Goal: Transaction & Acquisition: Book appointment/travel/reservation

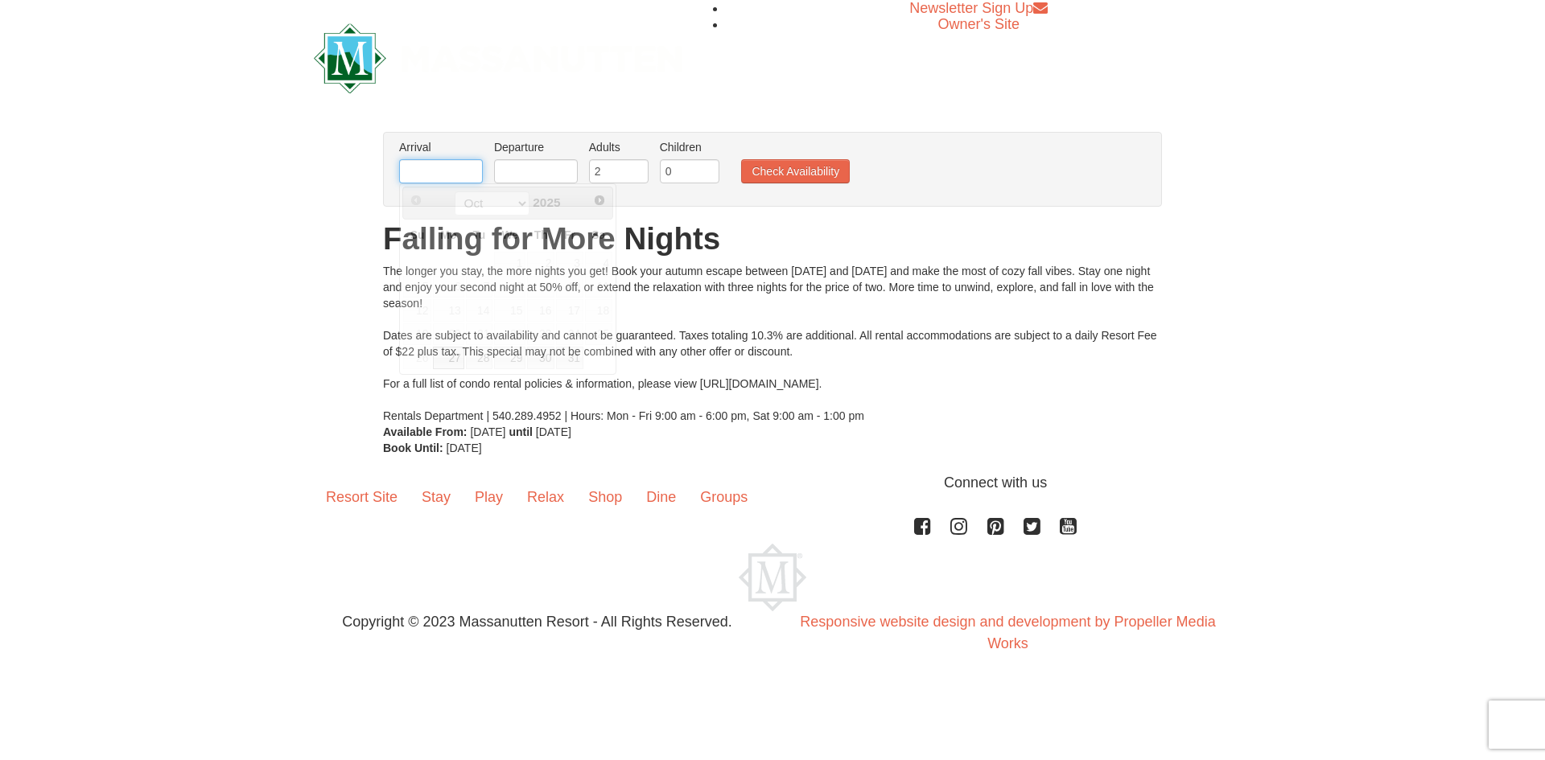
click at [439, 167] on input "text" at bounding box center [441, 171] width 84 height 24
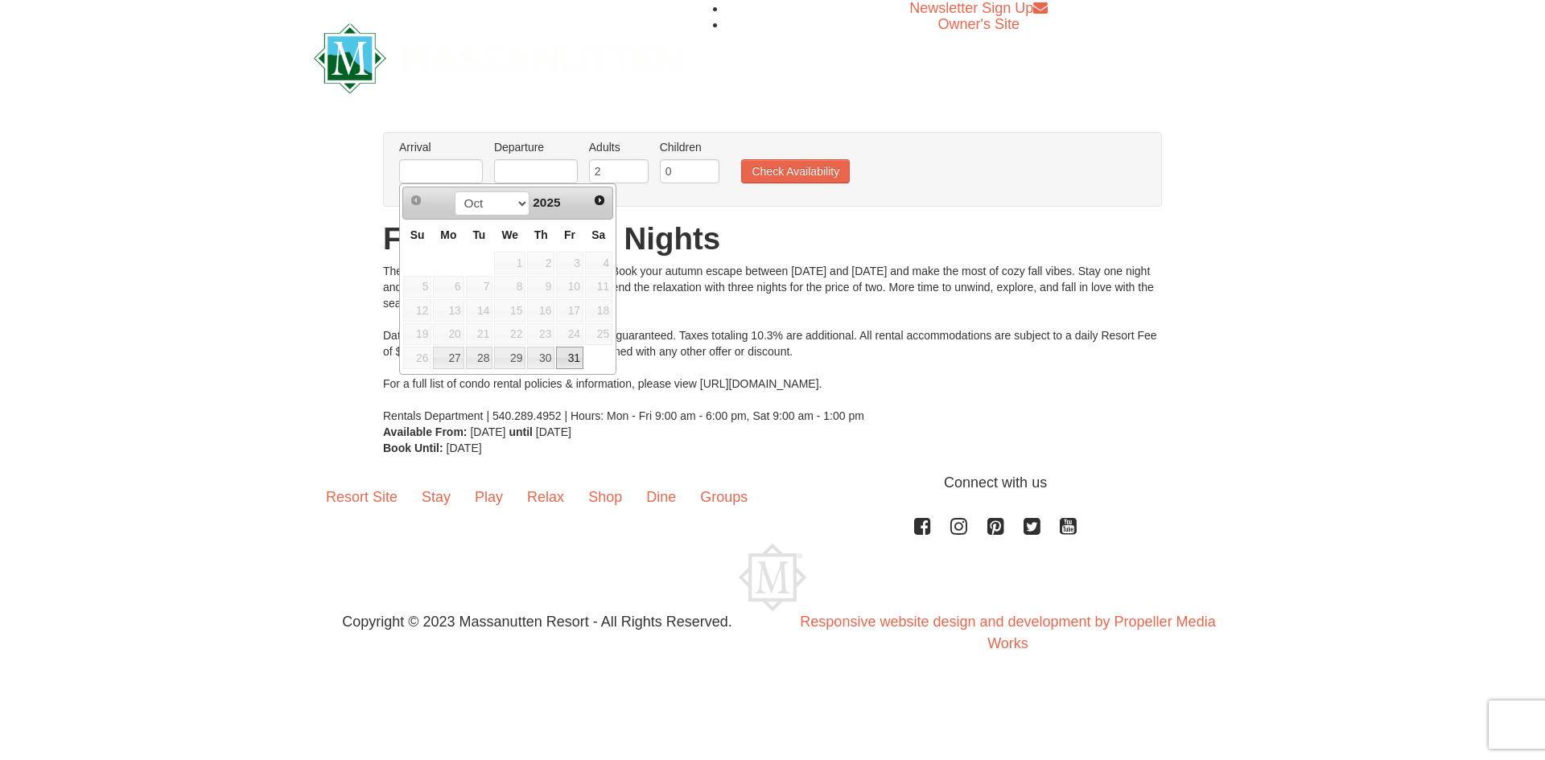
click at [574, 359] on link "31" at bounding box center [569, 358] width 27 height 23
type input "[DATE]"
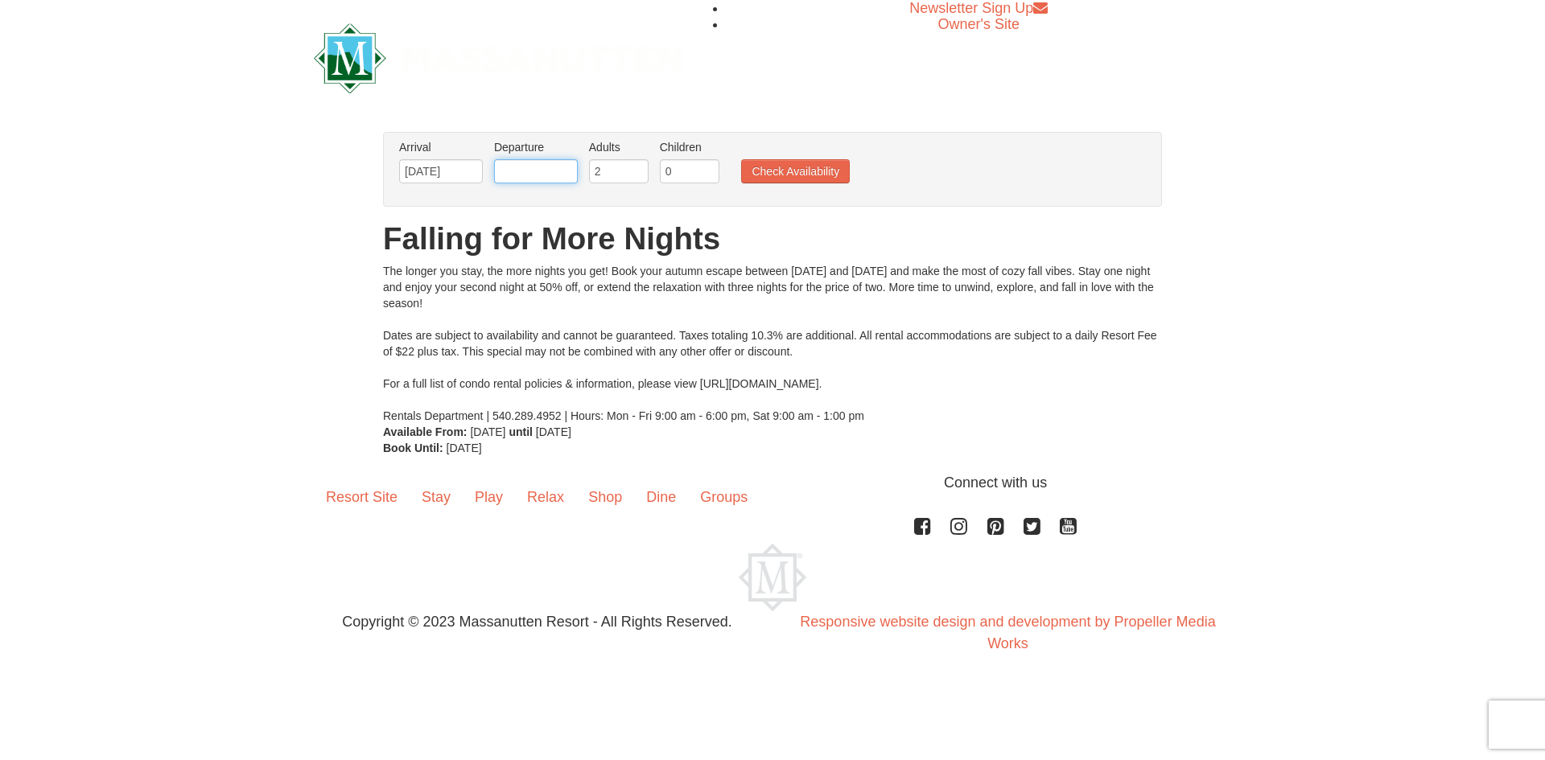
click at [554, 171] on input "text" at bounding box center [536, 171] width 84 height 24
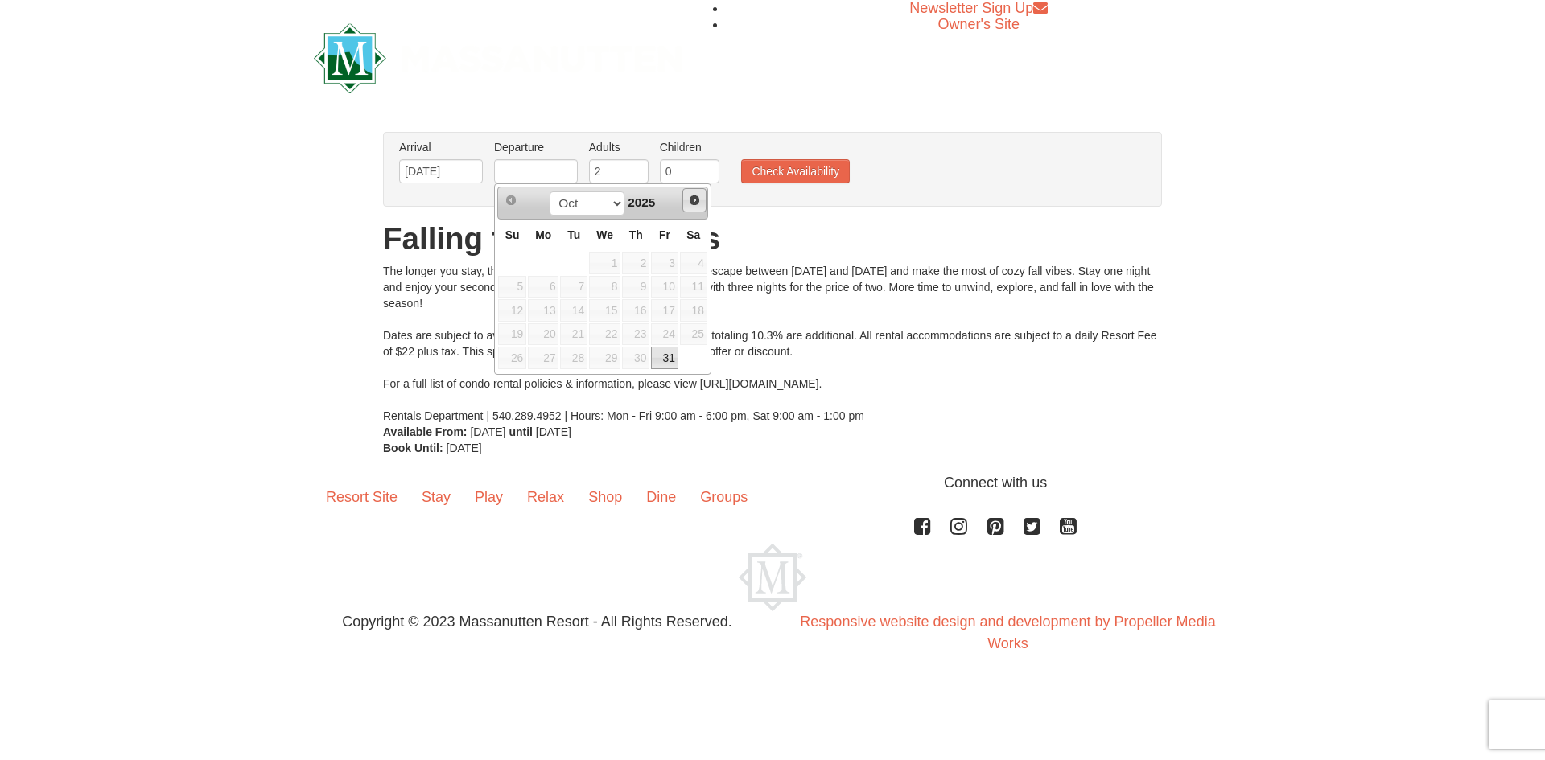
click at [697, 200] on span "Next" at bounding box center [694, 200] width 13 height 13
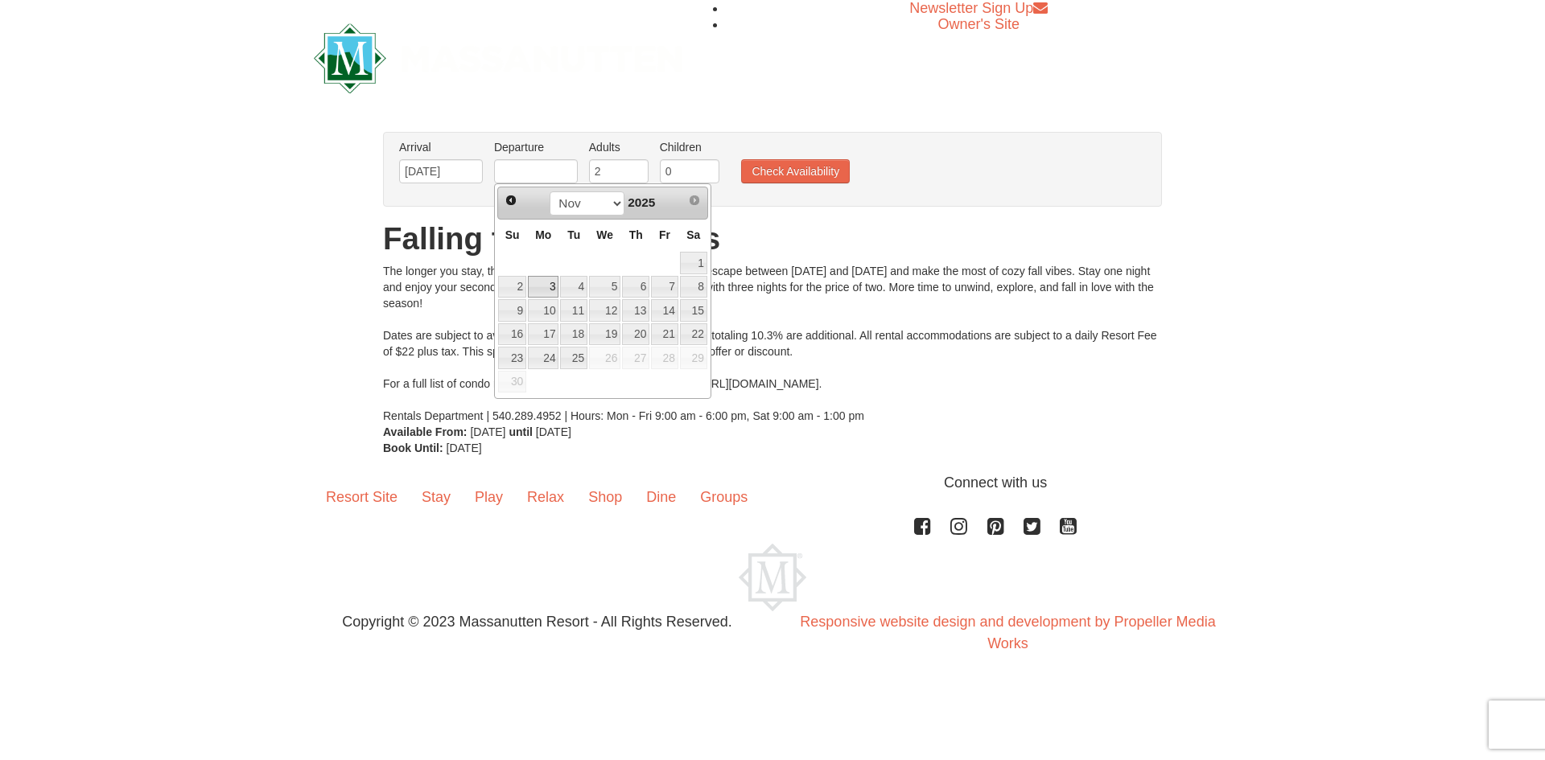
click at [547, 289] on link "3" at bounding box center [543, 287] width 31 height 23
type input "11/03/2025"
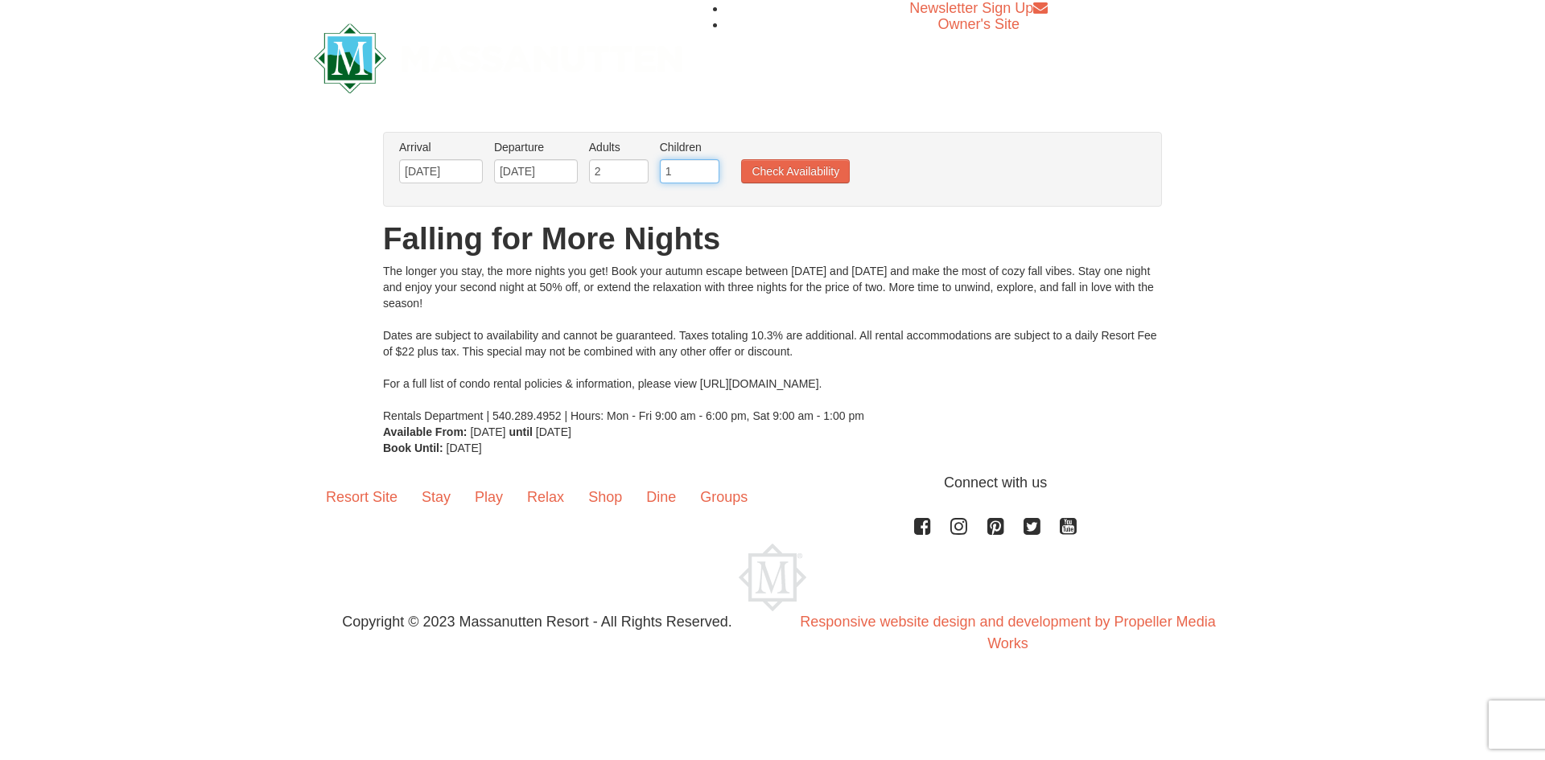
click at [706, 169] on input "1" at bounding box center [690, 171] width 60 height 24
type input "2"
click at [706, 169] on input "2" at bounding box center [690, 171] width 60 height 24
click at [782, 174] on button "Check Availability" at bounding box center [795, 171] width 109 height 24
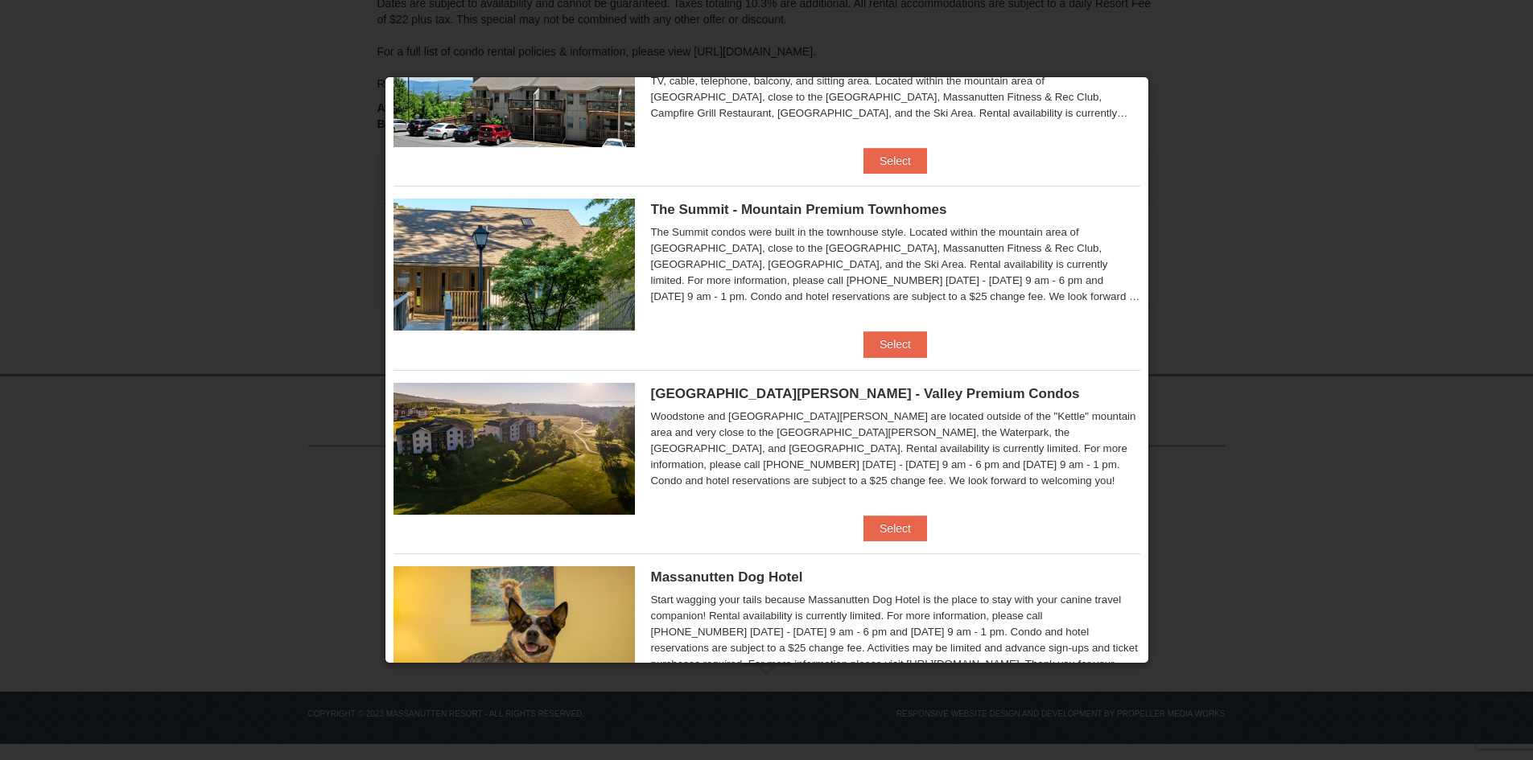
scroll to position [442, 0]
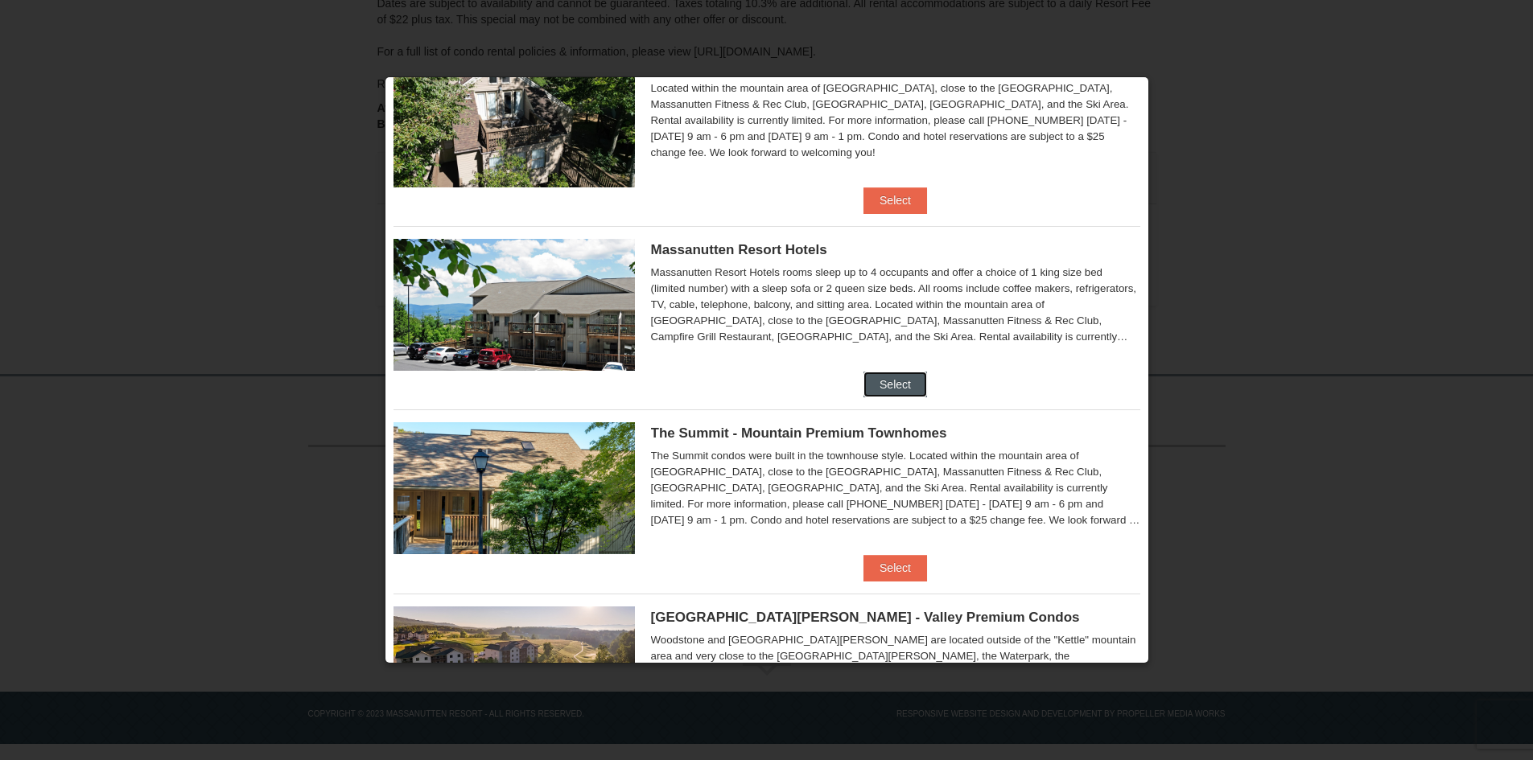
click at [894, 388] on button "Select" at bounding box center [895, 385] width 64 height 26
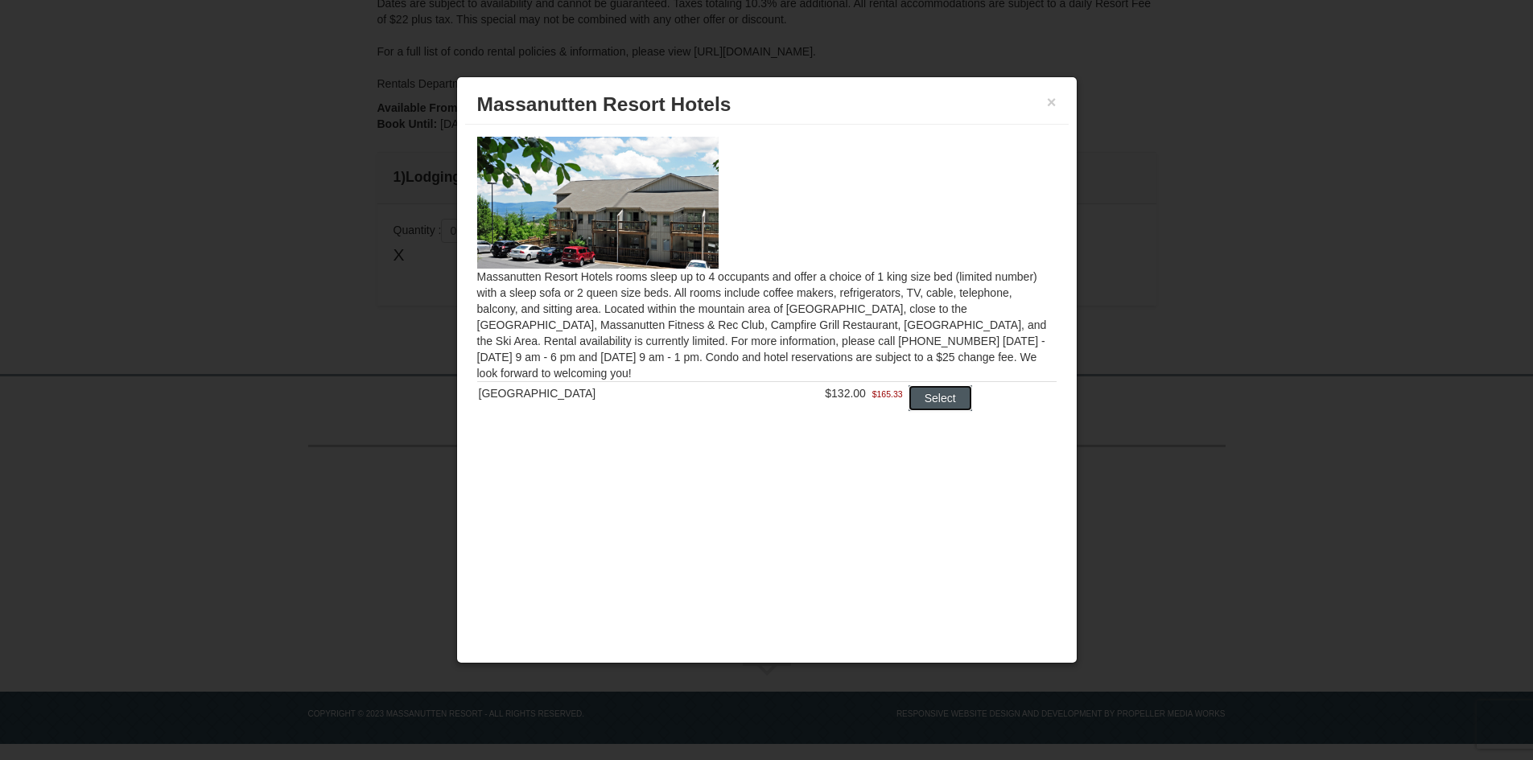
click at [937, 392] on button "Select" at bounding box center [940, 398] width 64 height 26
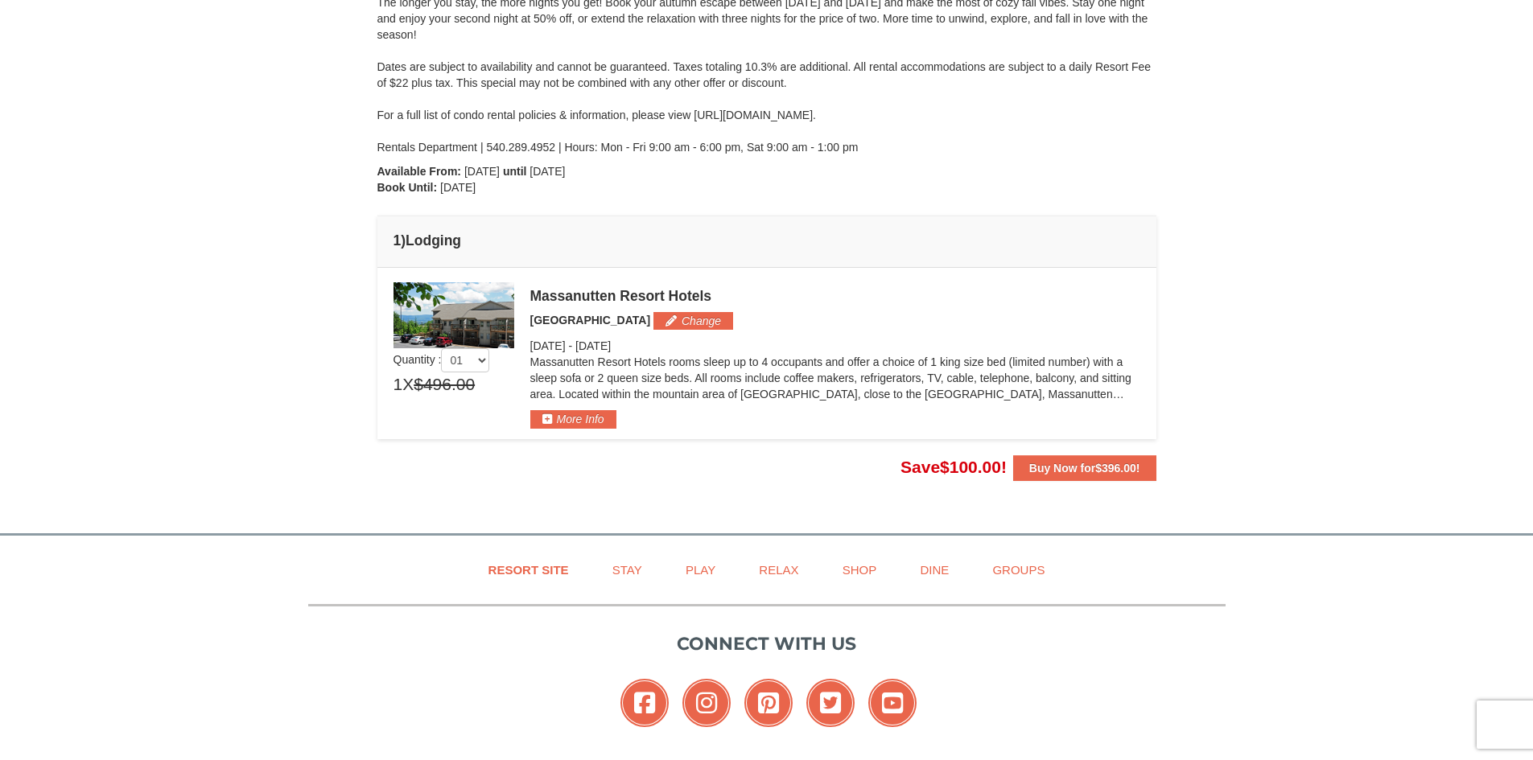
scroll to position [132, 0]
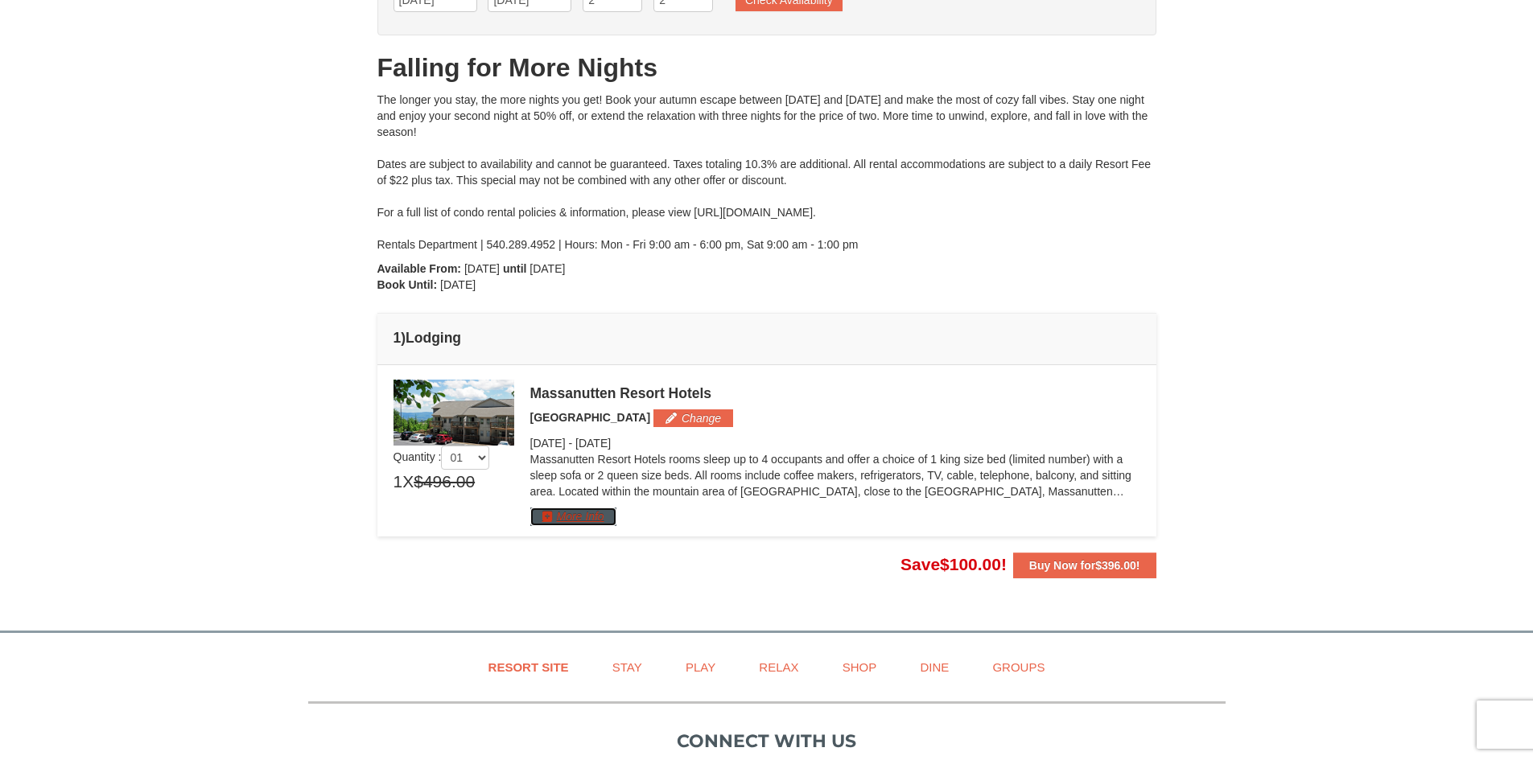
click at [546, 517] on button "More Info" at bounding box center [573, 517] width 86 height 18
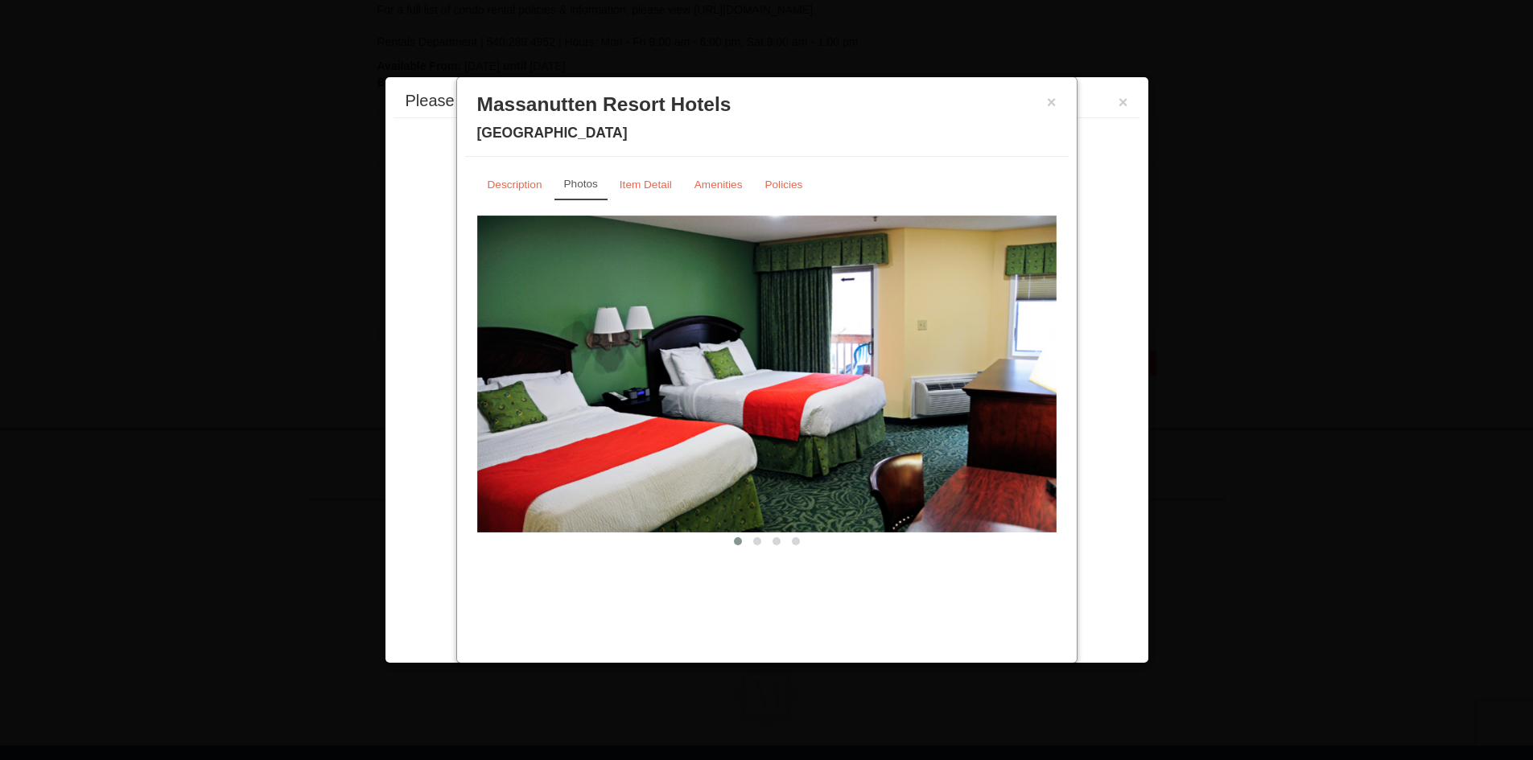
scroll to position [389, 0]
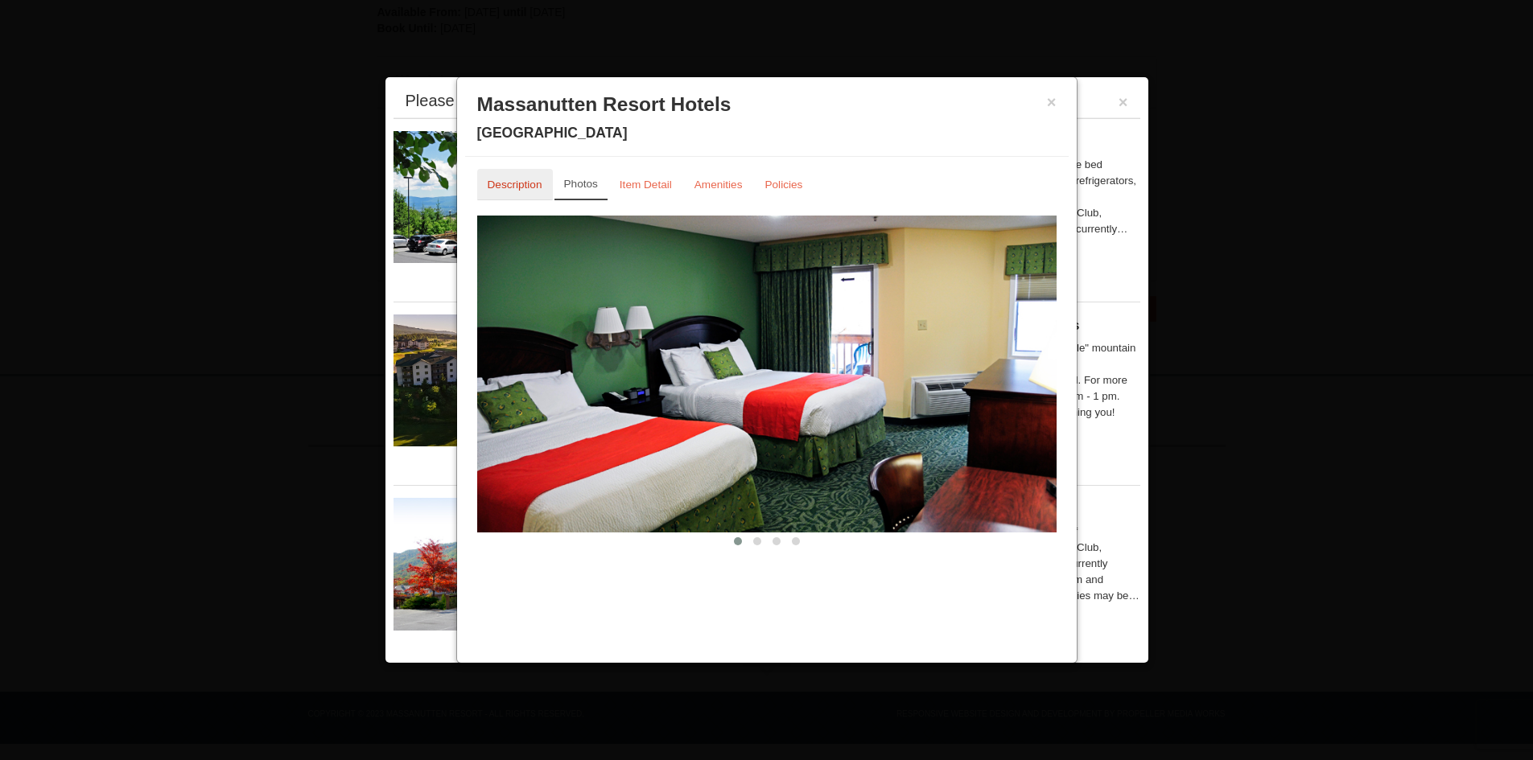
click at [514, 181] on small "Description" at bounding box center [515, 185] width 55 height 12
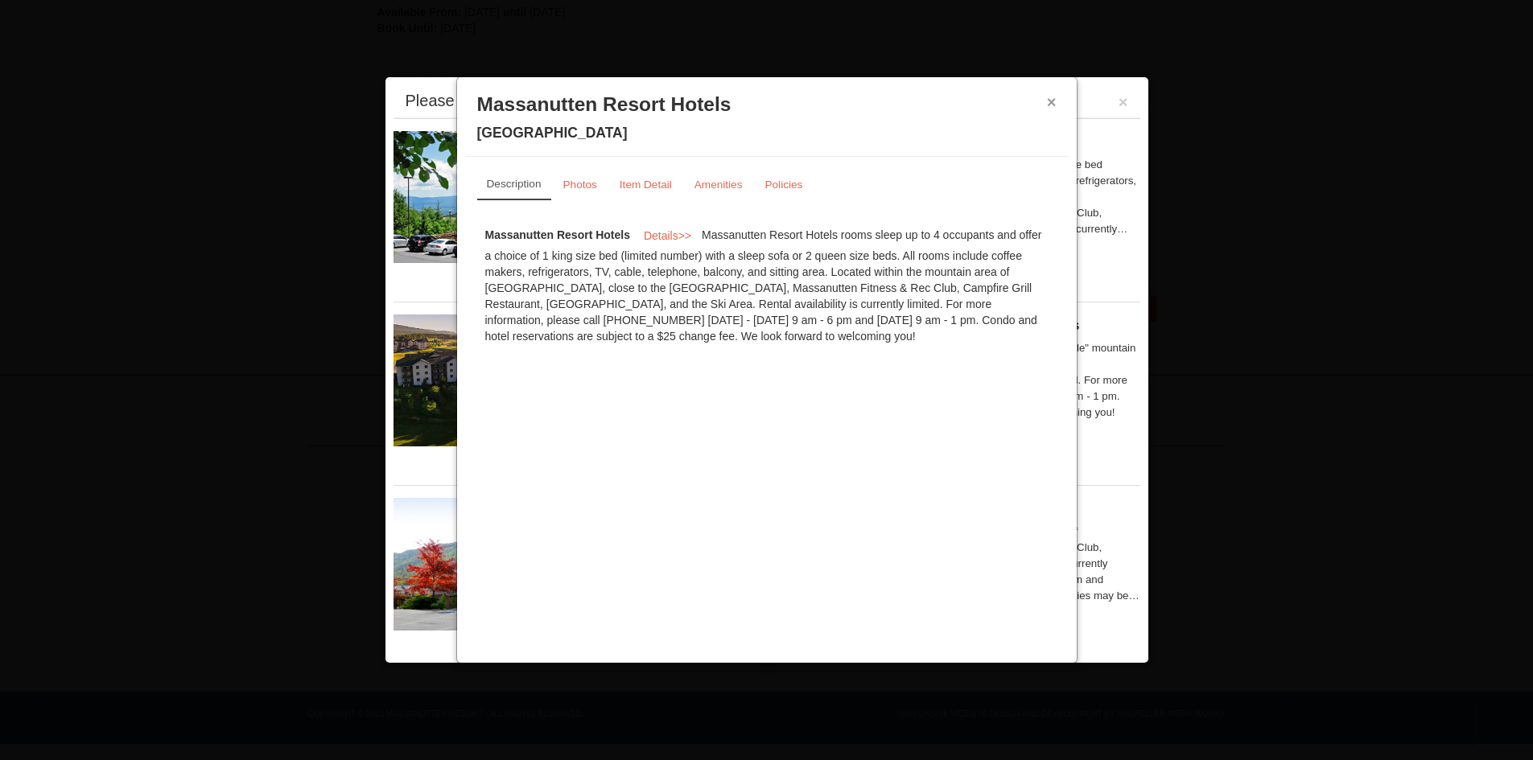
click at [1050, 103] on button "×" at bounding box center [1052, 102] width 10 height 16
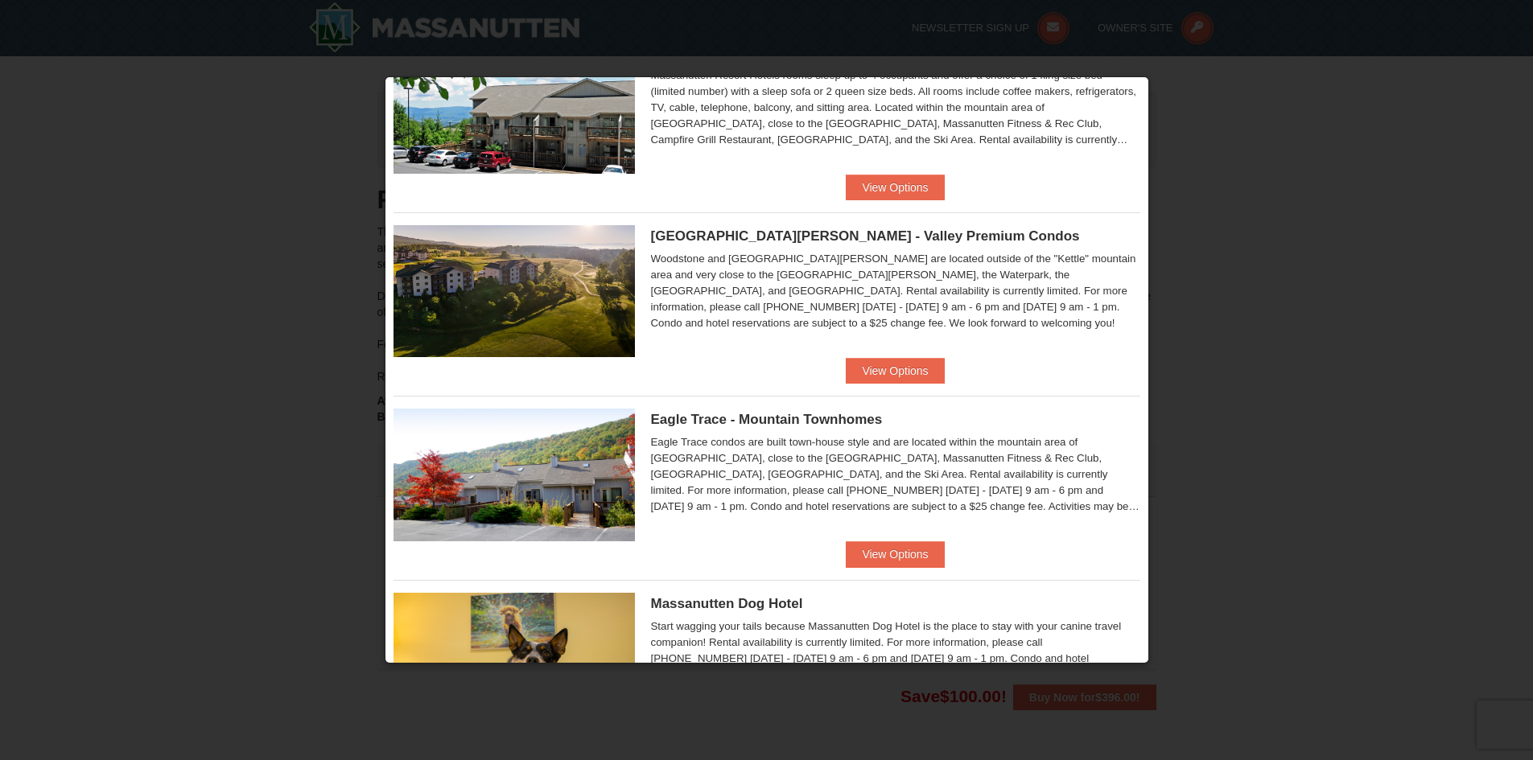
scroll to position [0, 0]
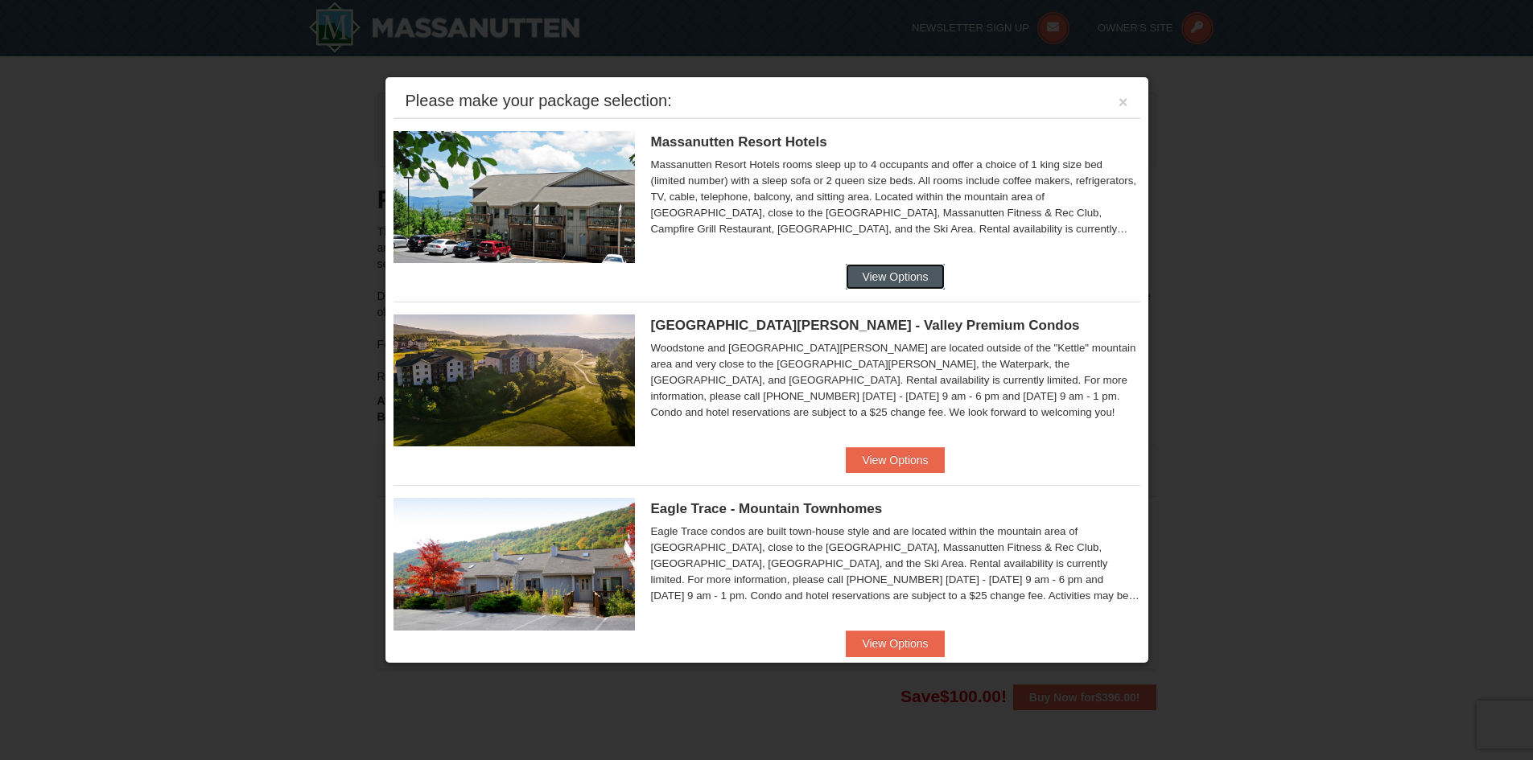
click at [902, 284] on button "View Options" at bounding box center [895, 277] width 98 height 26
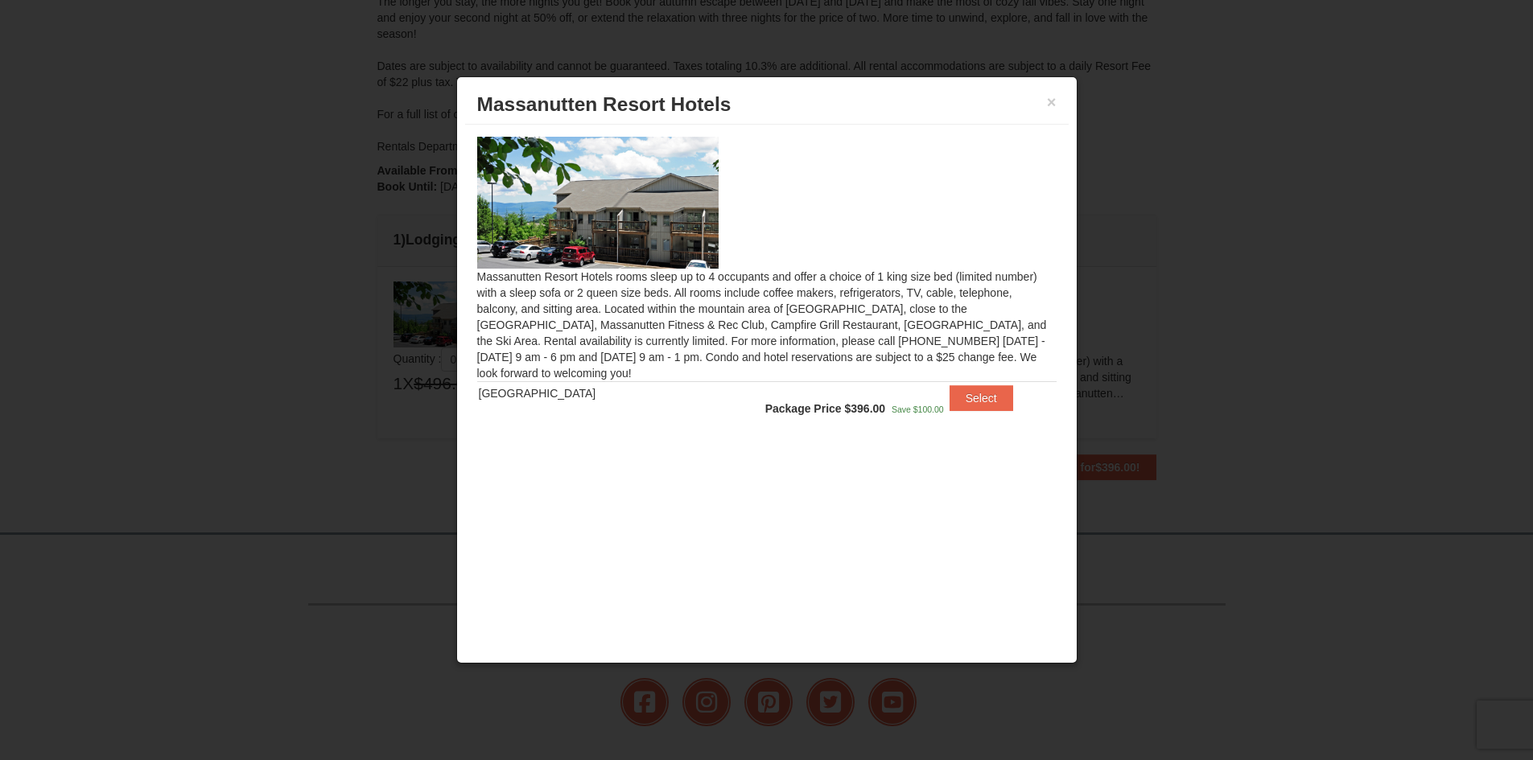
scroll to position [241, 0]
click at [1046, 104] on div "× Massanutten Resort Hotels" at bounding box center [766, 104] width 603 height 39
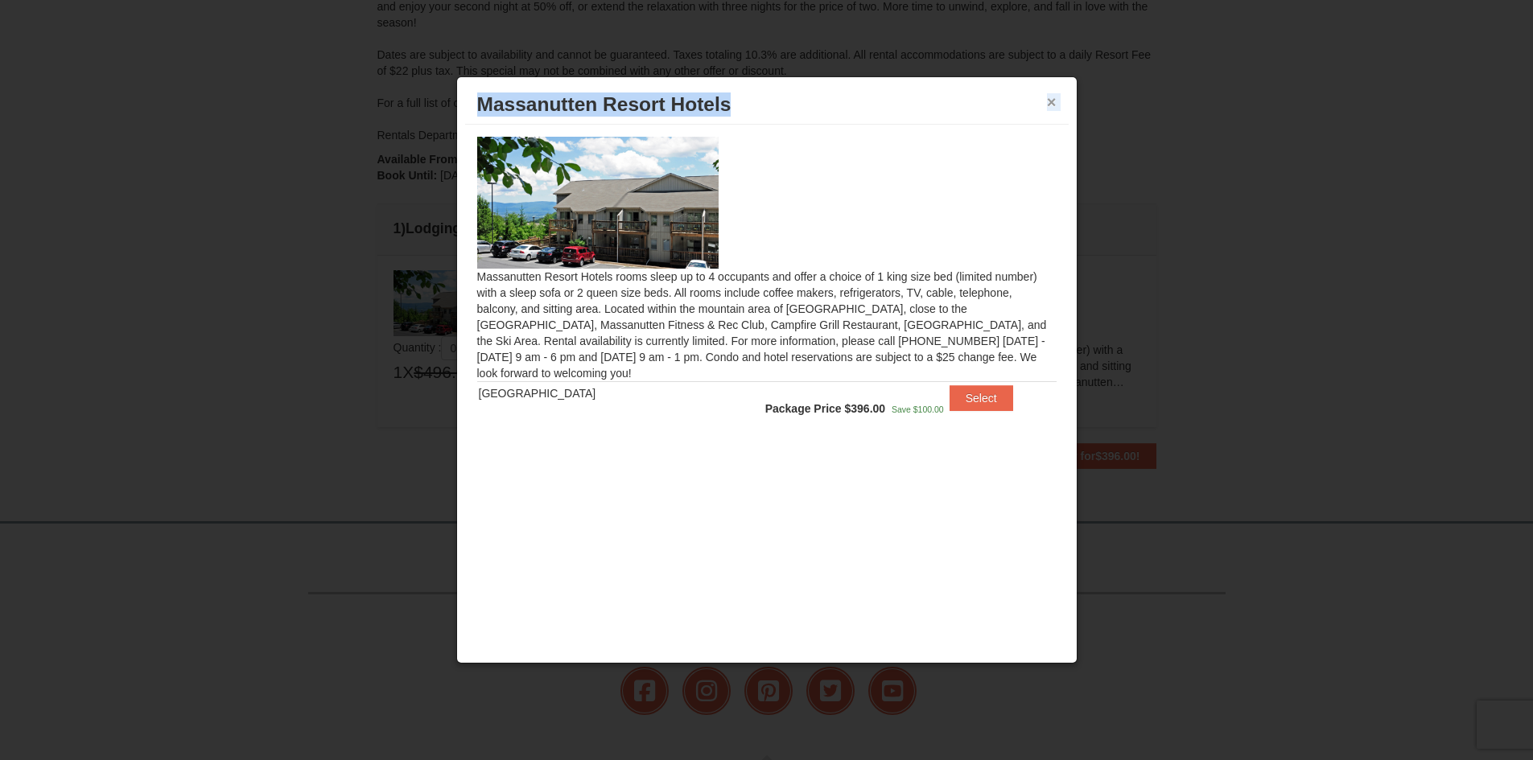
click at [1049, 104] on button "×" at bounding box center [1052, 102] width 10 height 16
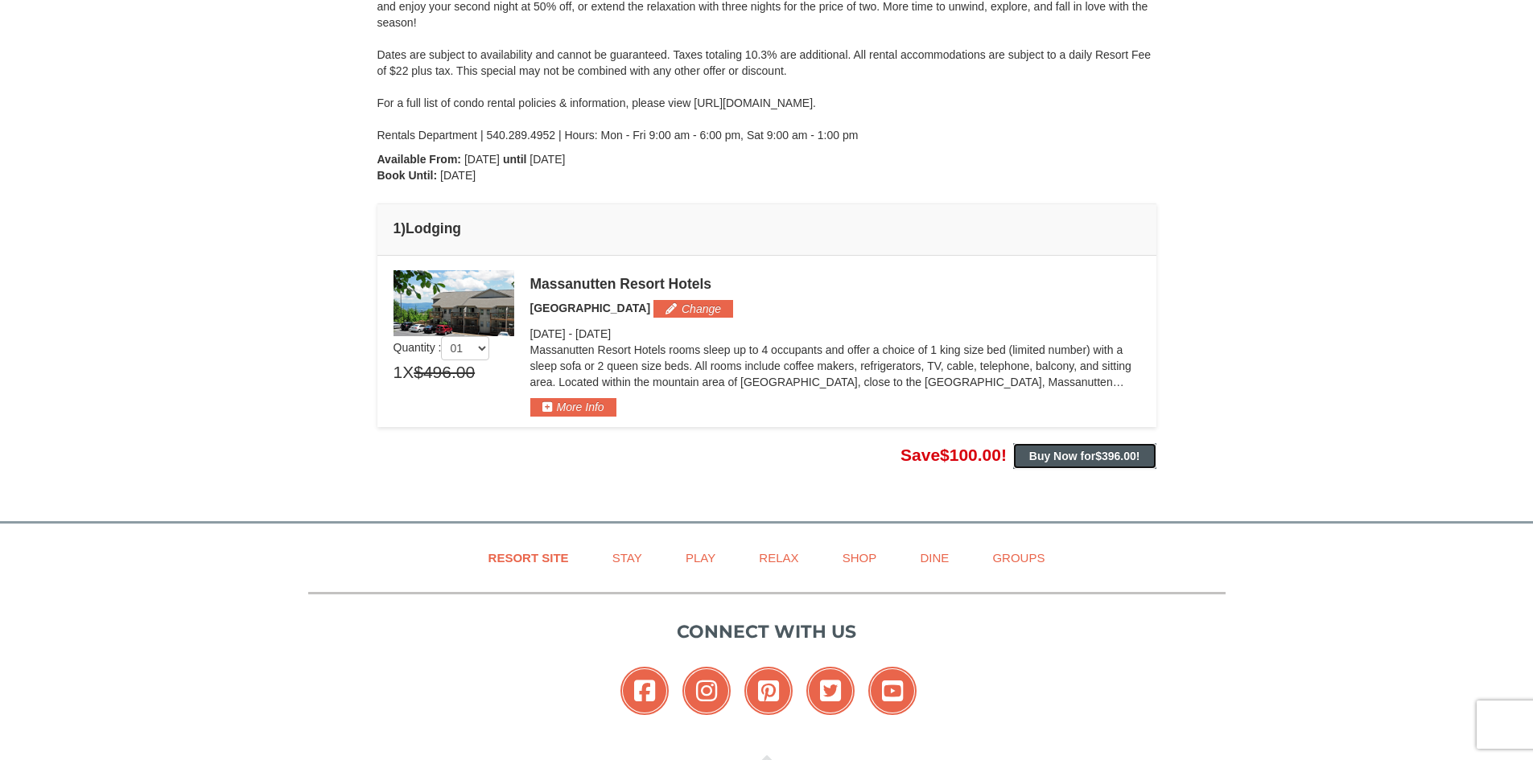
click at [1110, 455] on span "$396.00" at bounding box center [1115, 456] width 41 height 13
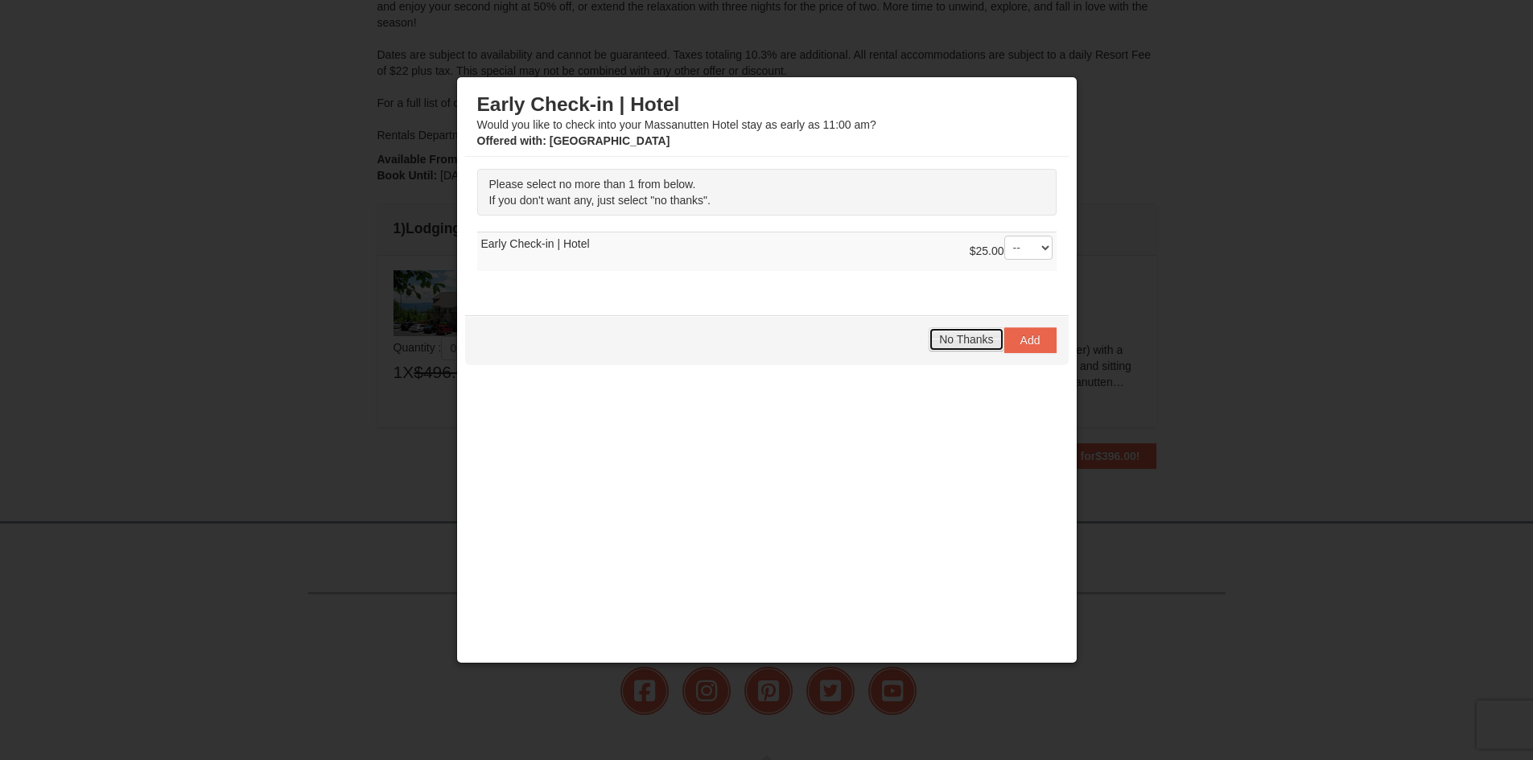
click at [954, 341] on span "No Thanks" at bounding box center [966, 339] width 54 height 13
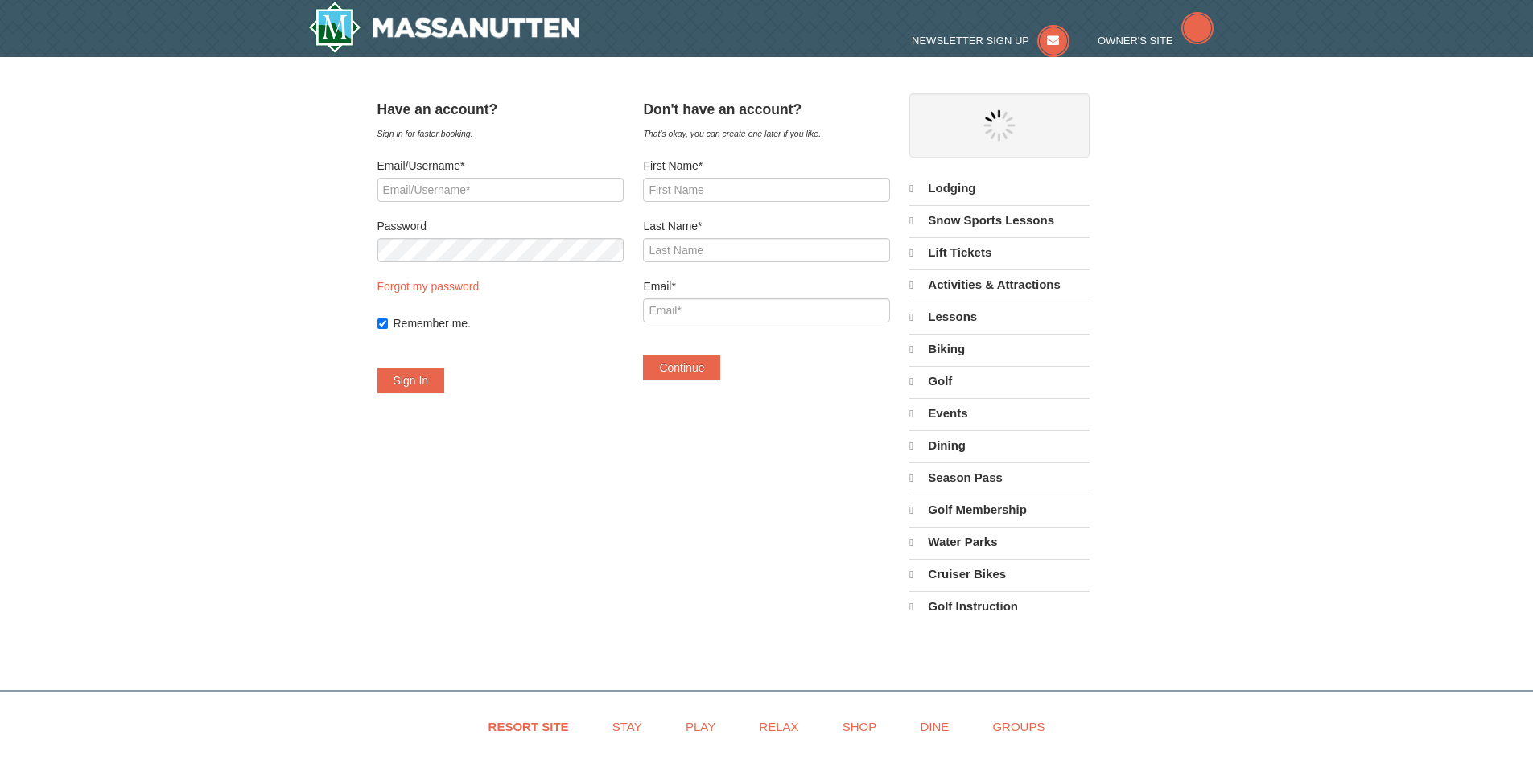
select select "10"
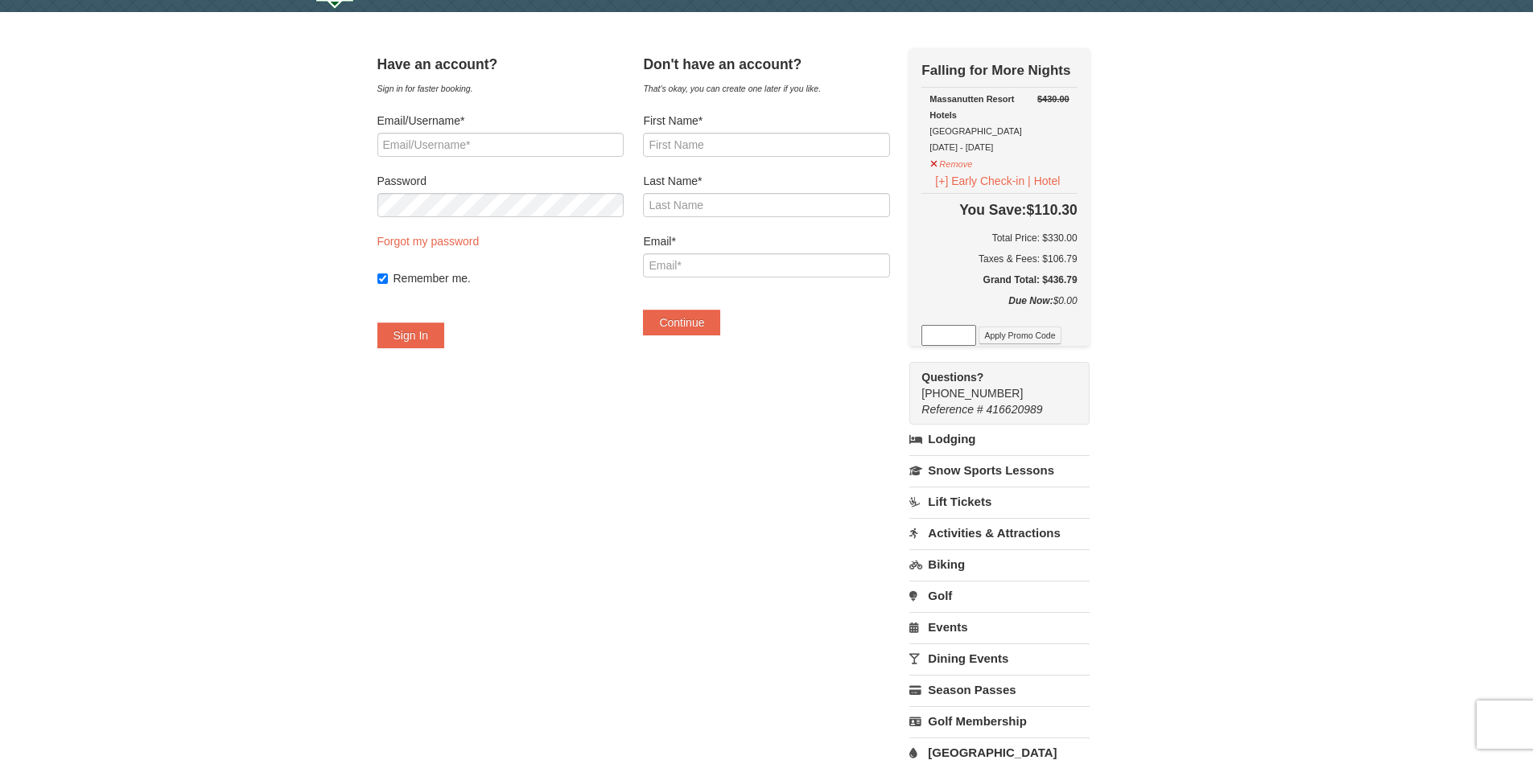
scroll to position [80, 0]
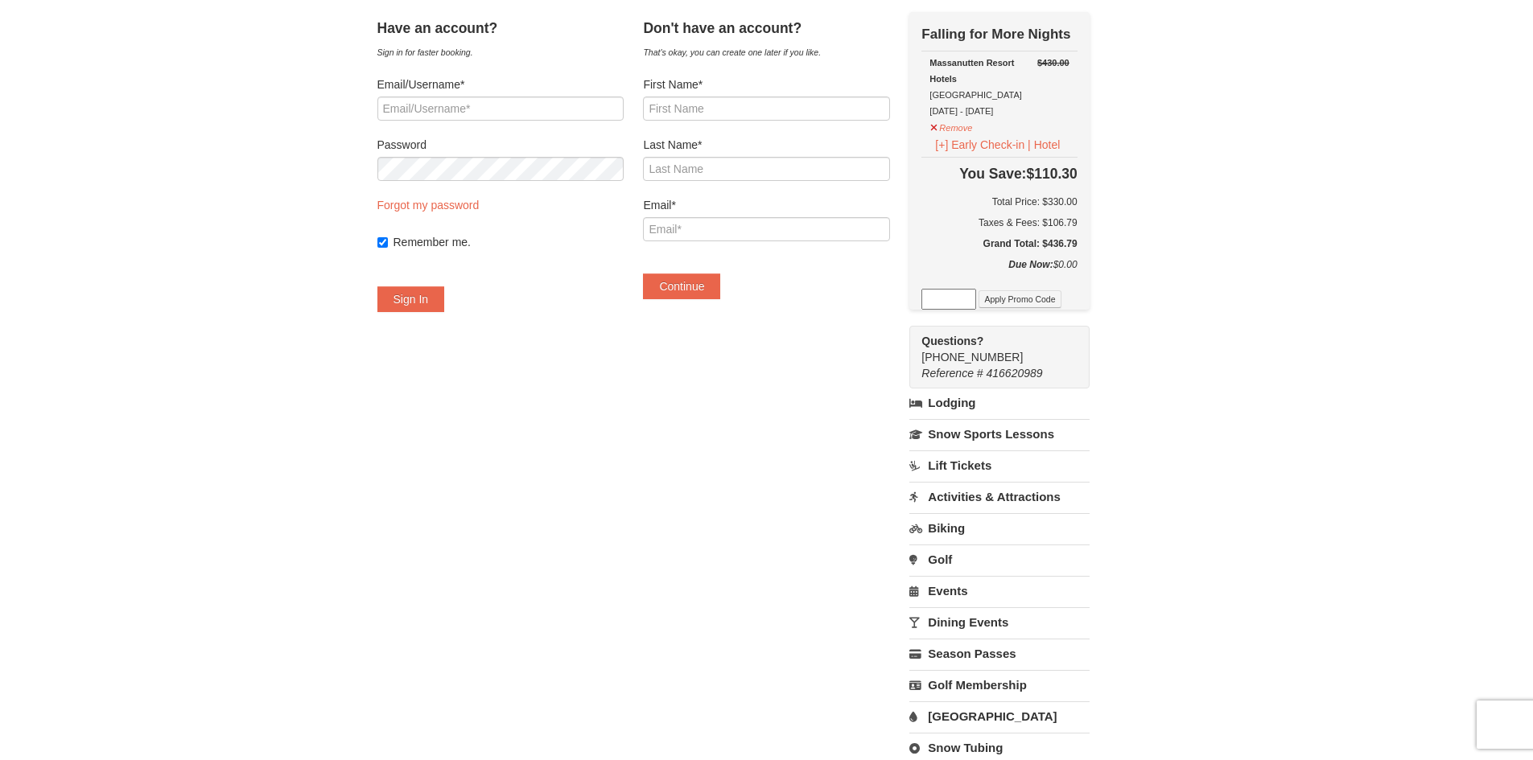
click at [1015, 494] on link "Activities & Attractions" at bounding box center [998, 497] width 179 height 30
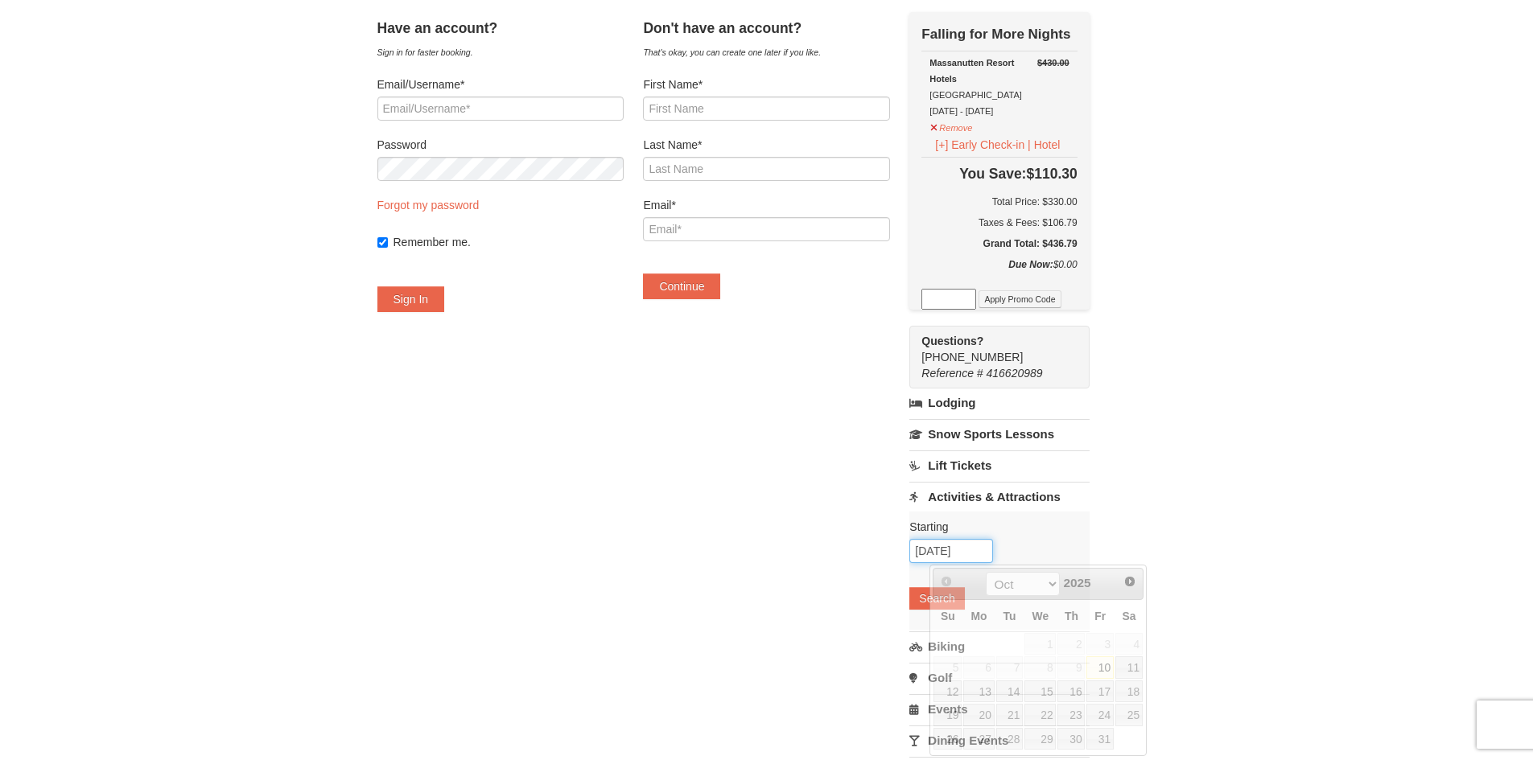
click at [955, 553] on input "10/10/2025" at bounding box center [951, 551] width 84 height 24
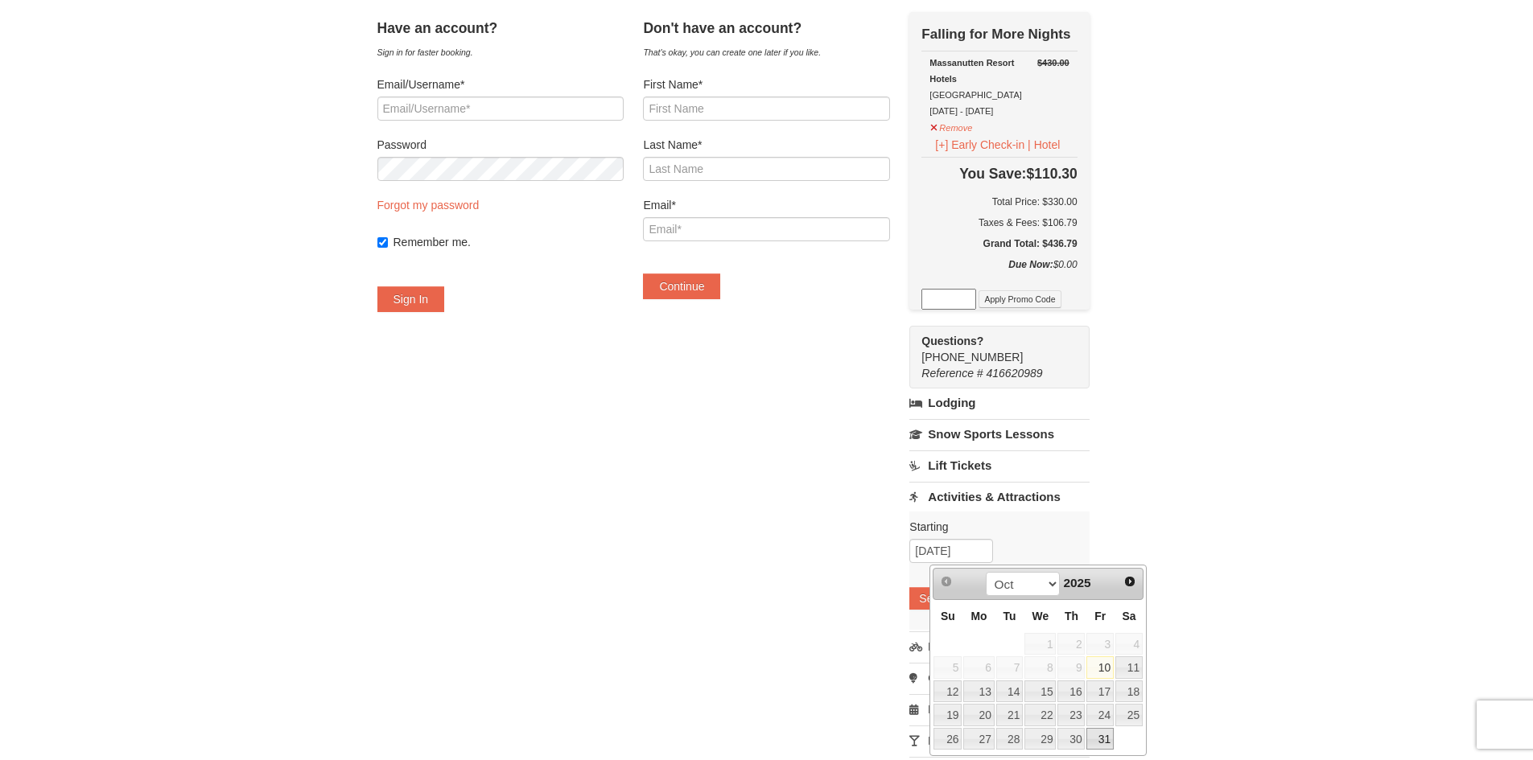
click at [1104, 735] on link "31" at bounding box center [1099, 739] width 27 height 23
type input "[DATE]"
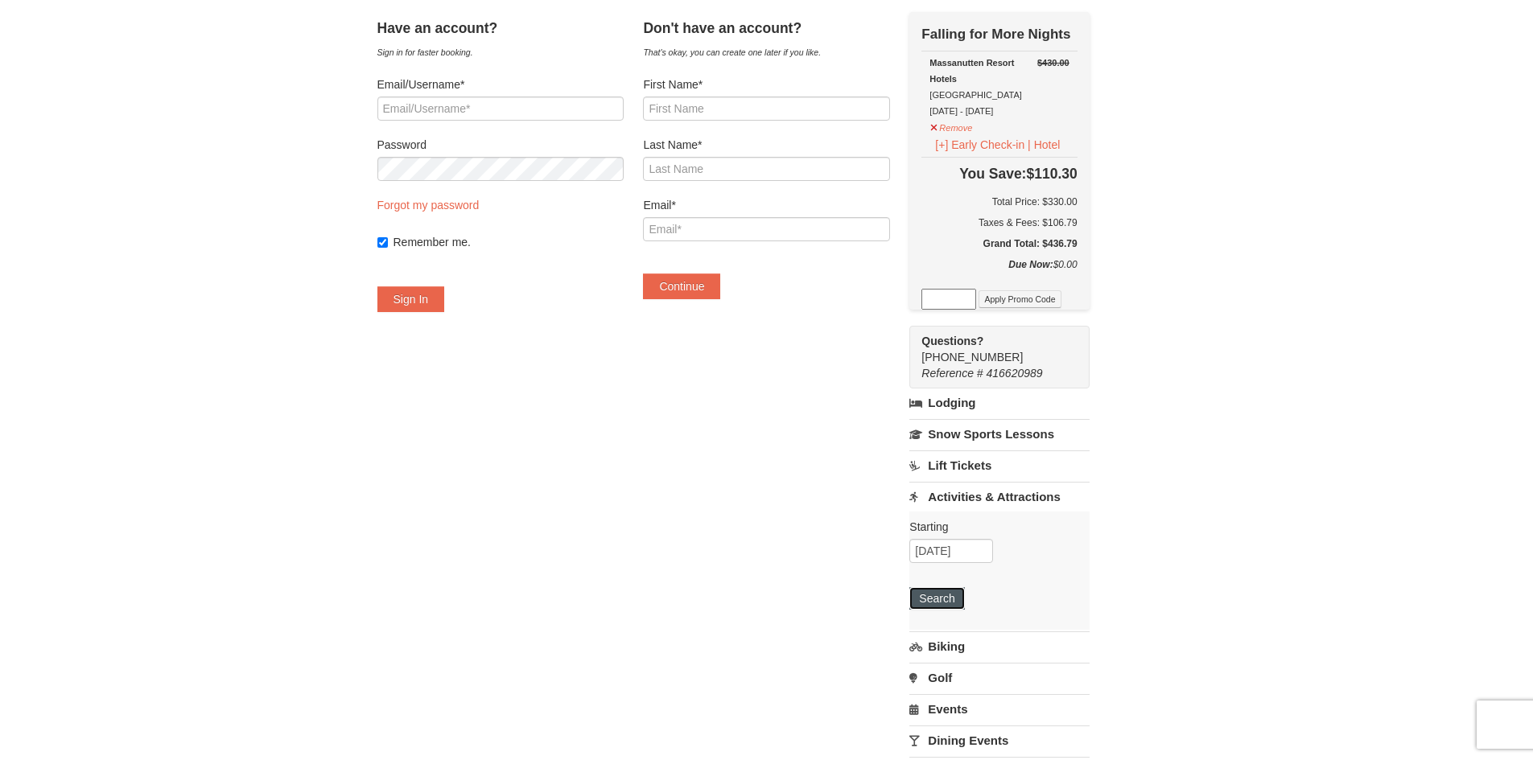
click at [964, 594] on button "Search" at bounding box center [936, 598] width 55 height 23
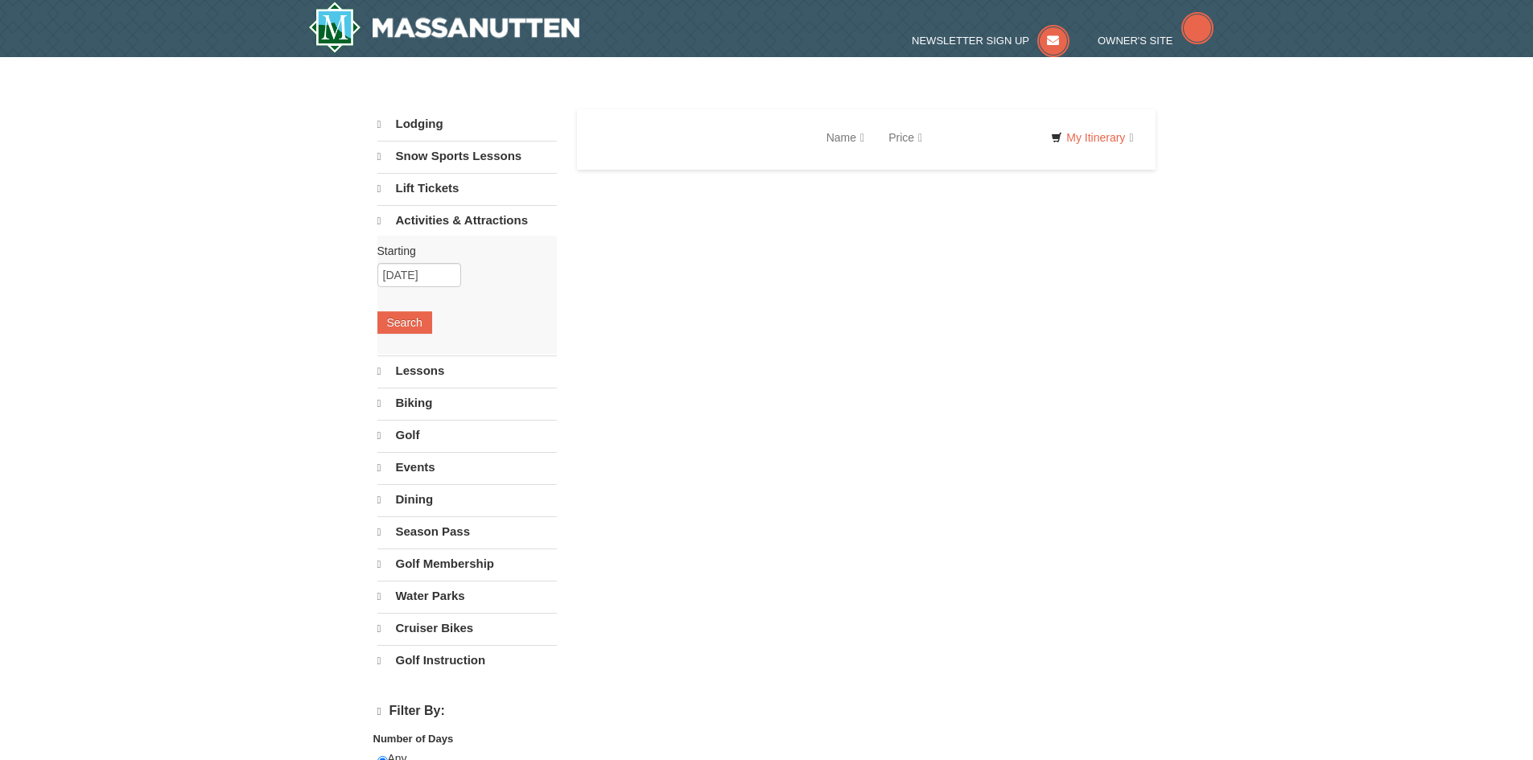
select select "10"
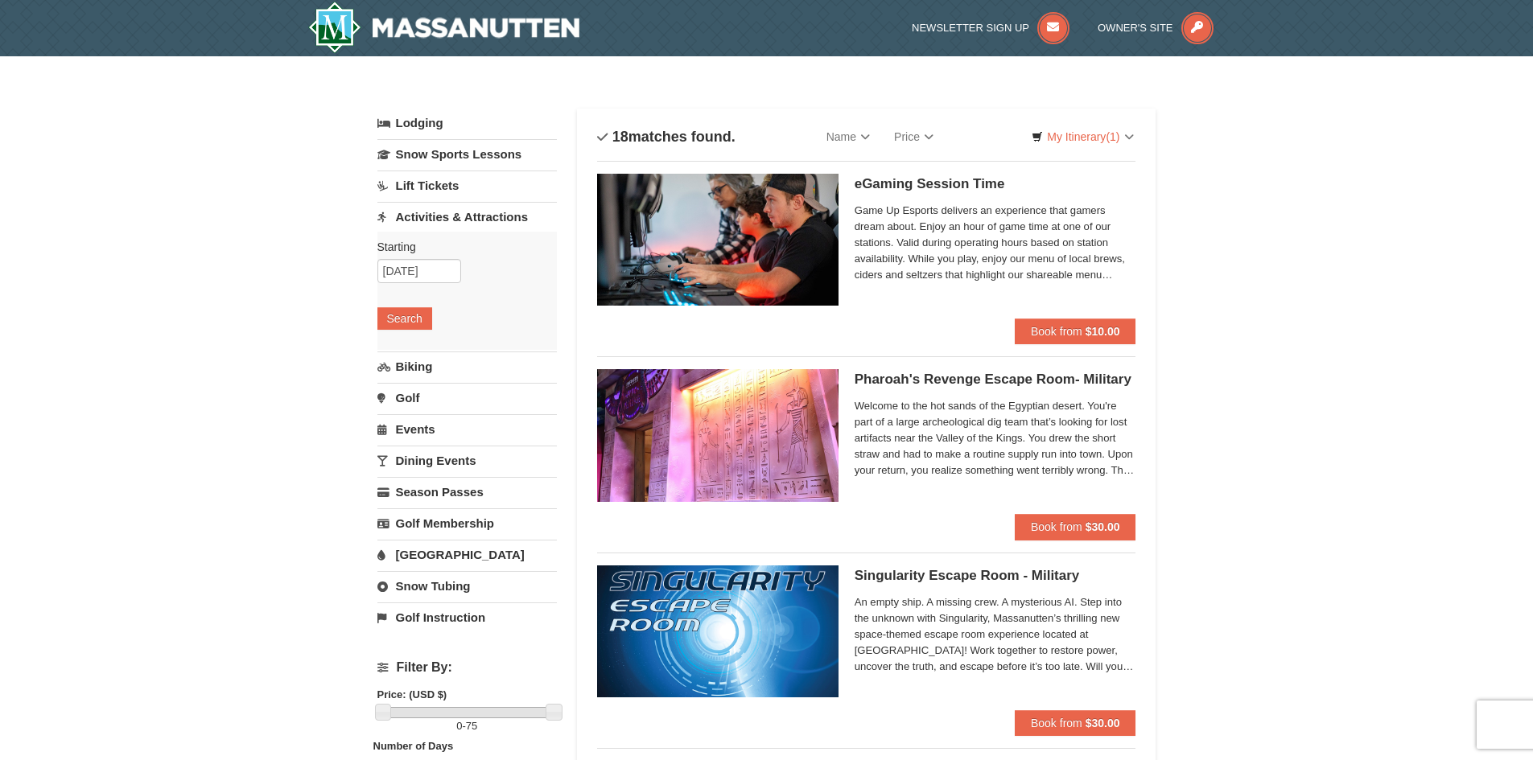
drag, startPoint x: 513, startPoint y: 360, endPoint x: 548, endPoint y: 30, distance: 331.8
click at [468, 23] on img at bounding box center [444, 27] width 272 height 51
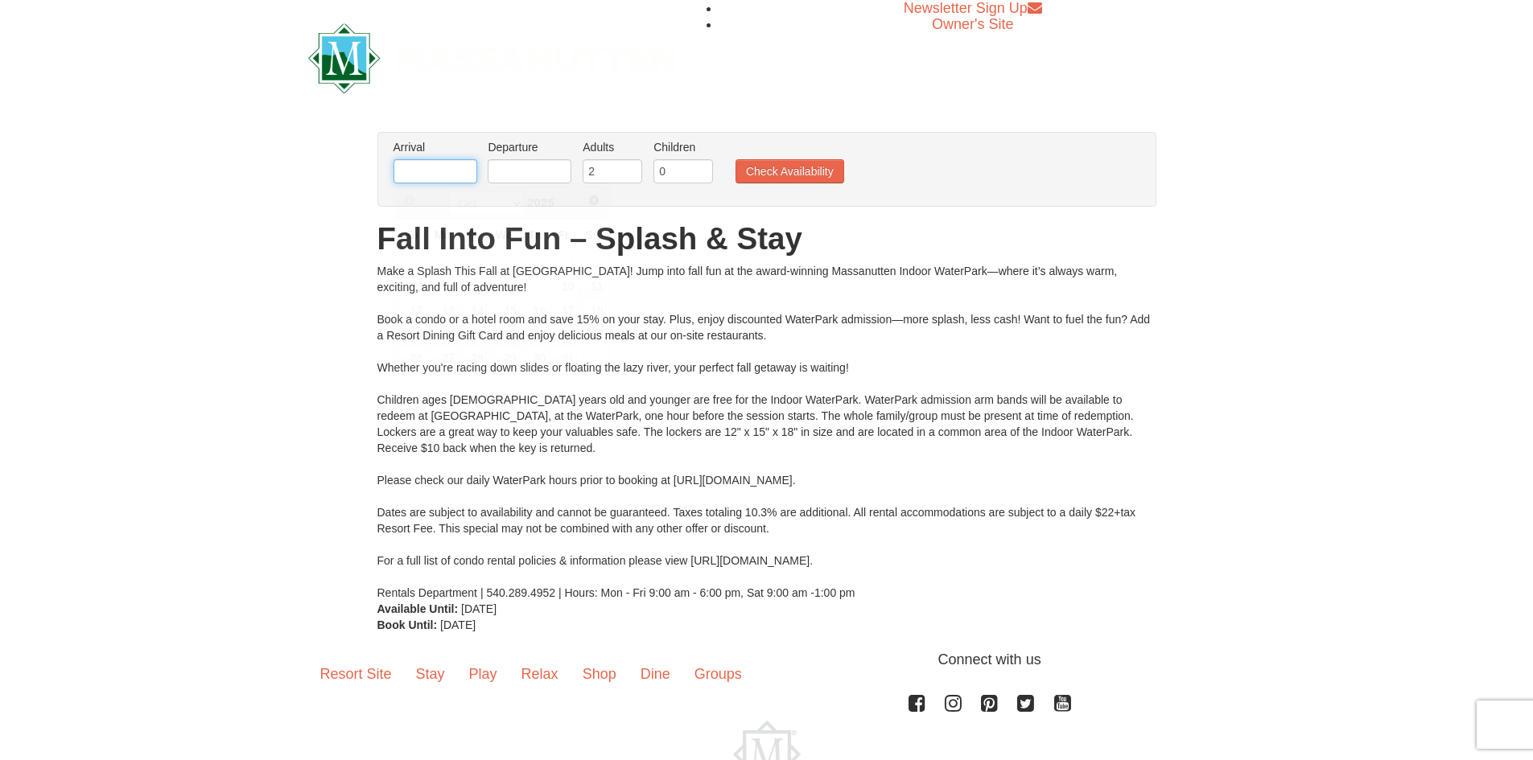
click at [460, 172] on input "text" at bounding box center [435, 171] width 84 height 24
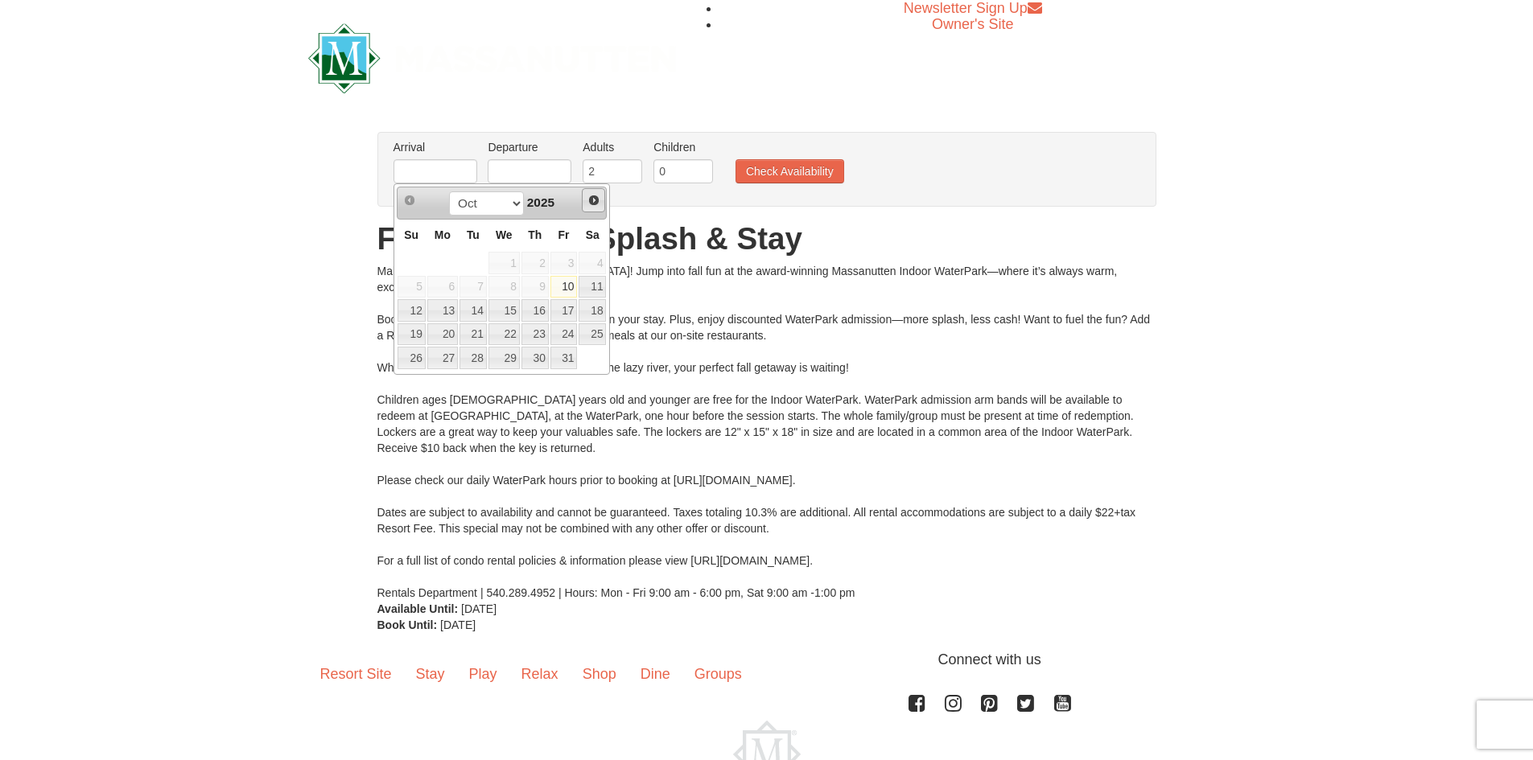
click at [592, 200] on span "Next" at bounding box center [593, 200] width 13 height 13
click at [406, 203] on span "Prev" at bounding box center [409, 200] width 13 height 13
click at [566, 358] on link "31" at bounding box center [563, 358] width 27 height 23
type input "[DATE]"
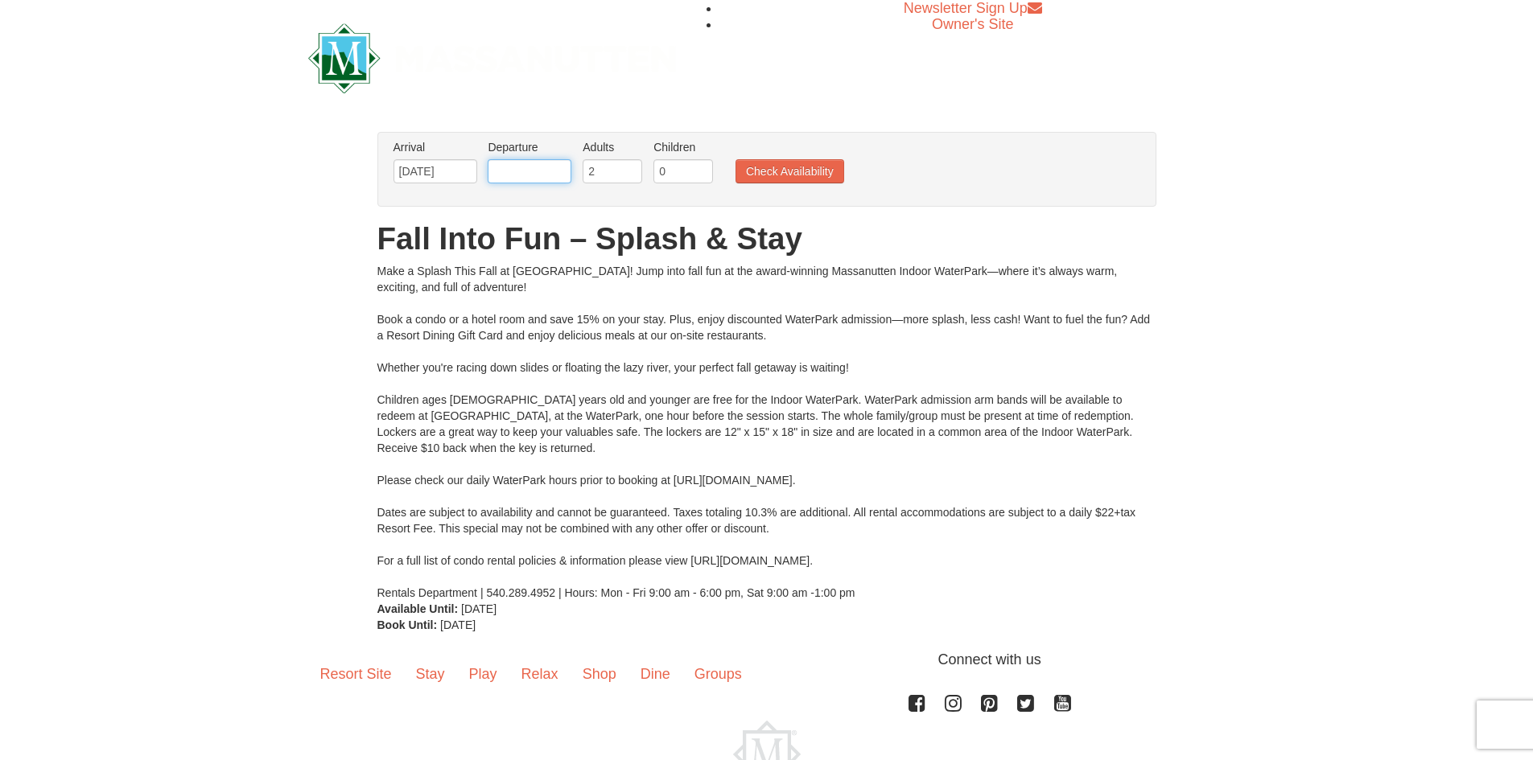
click at [520, 174] on input "text" at bounding box center [530, 171] width 84 height 24
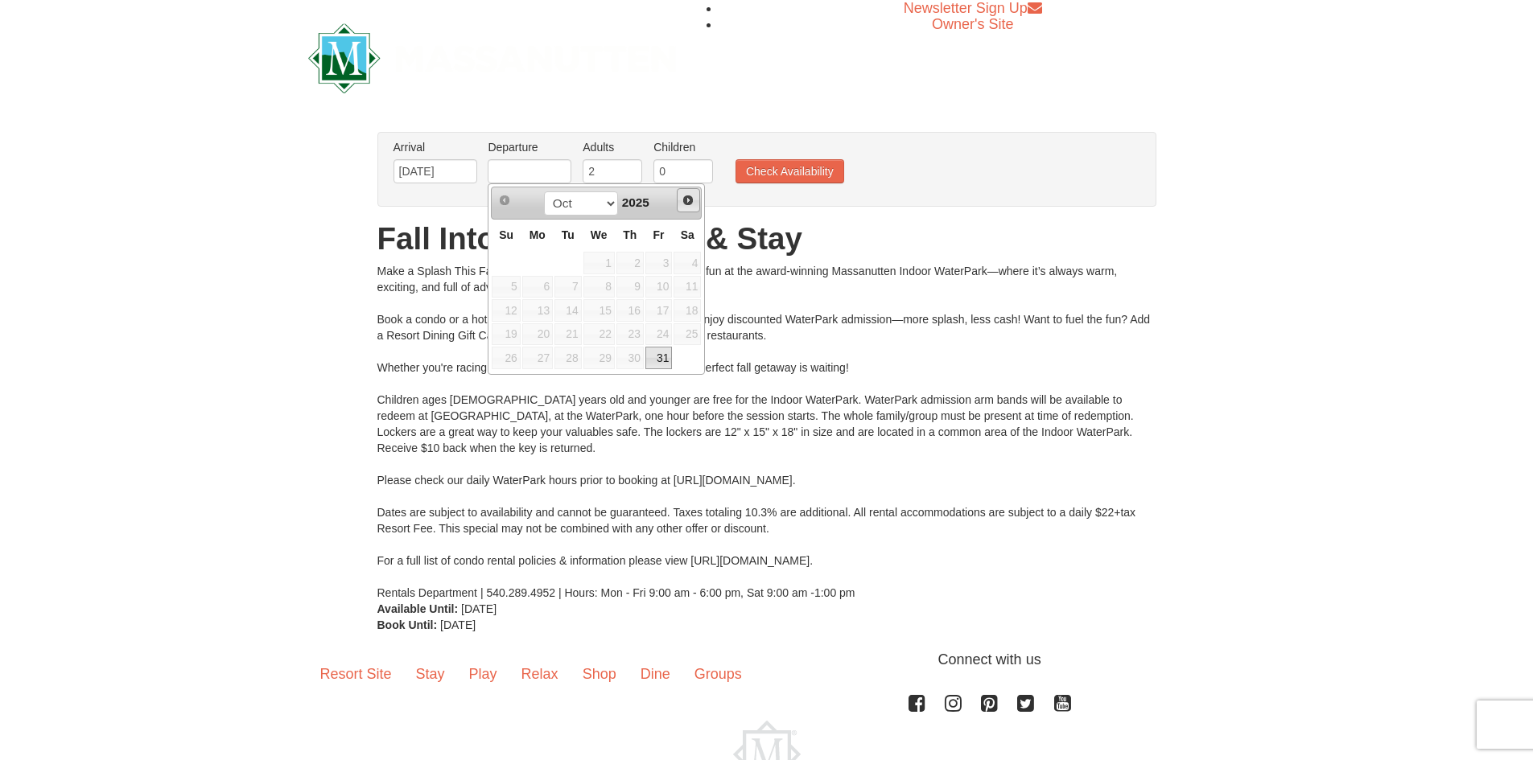
click at [690, 203] on span "Next" at bounding box center [687, 200] width 13 height 13
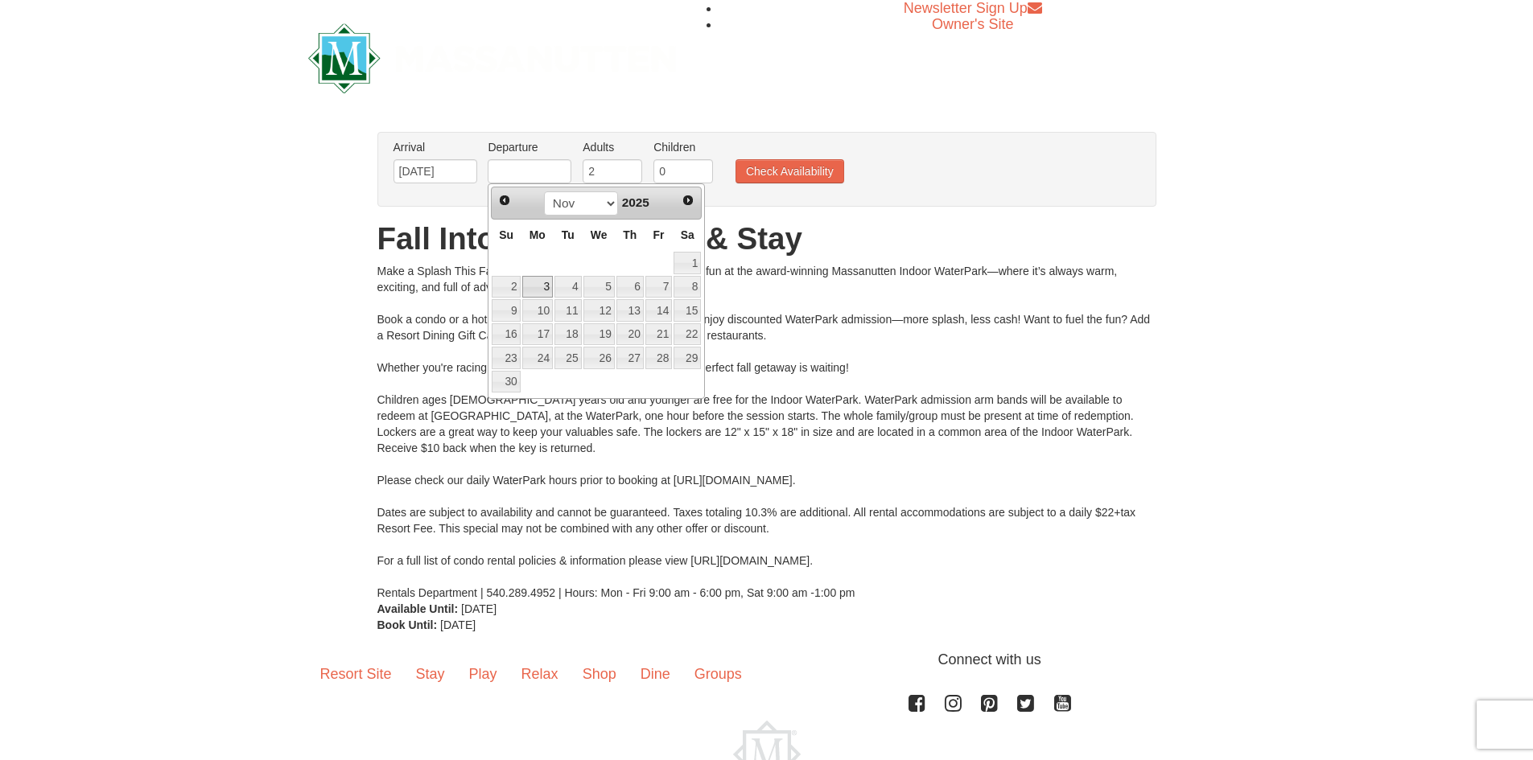
click at [538, 282] on link "3" at bounding box center [537, 287] width 31 height 23
type input "[DATE]"
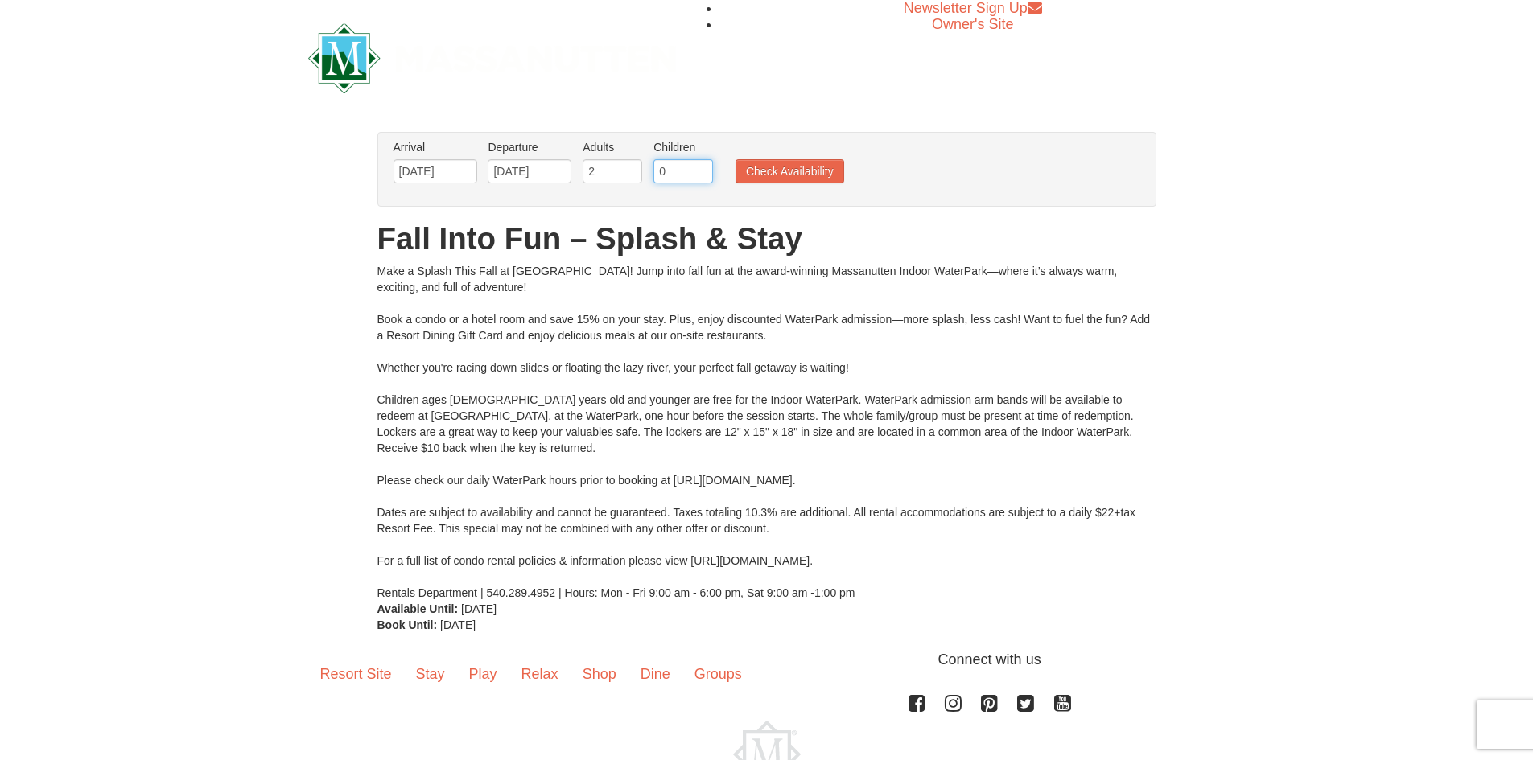
click at [662, 175] on input "0" at bounding box center [683, 171] width 60 height 24
click at [706, 169] on input "1" at bounding box center [683, 171] width 60 height 24
type input "2"
click at [706, 169] on input "2" at bounding box center [683, 171] width 60 height 24
click at [771, 167] on button "Check Availability" at bounding box center [789, 171] width 109 height 24
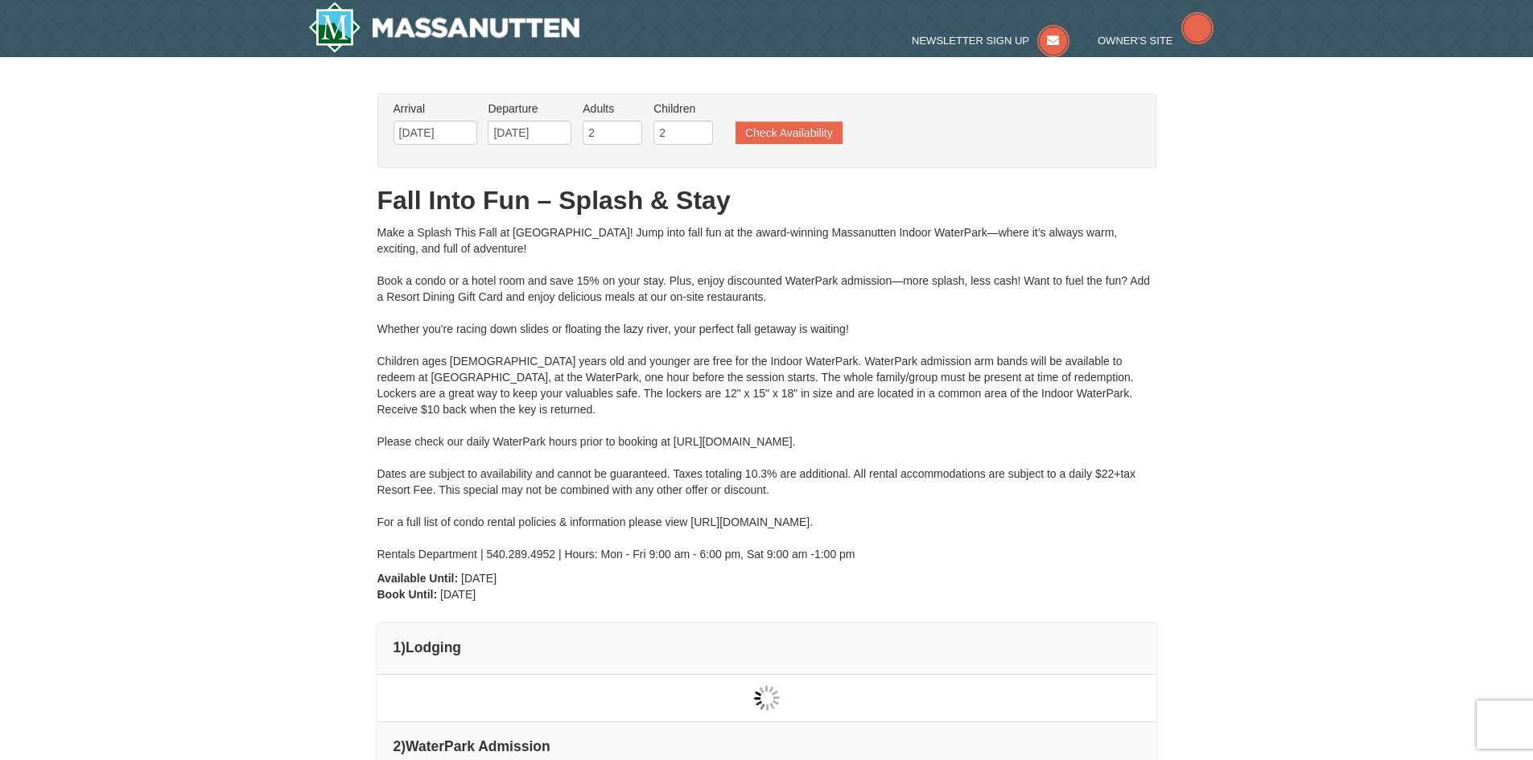
type input "[DATE]"
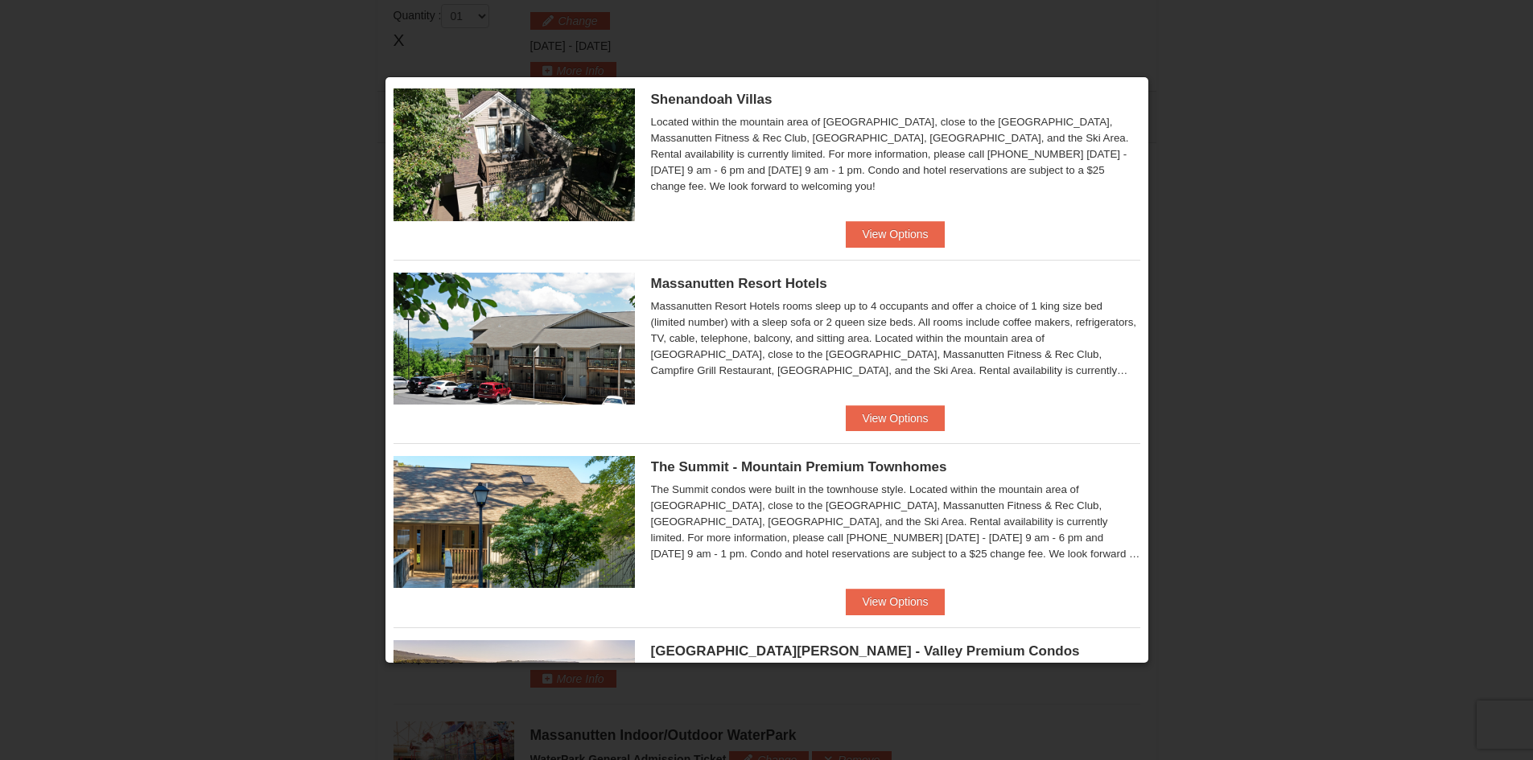
scroll to position [402, 0]
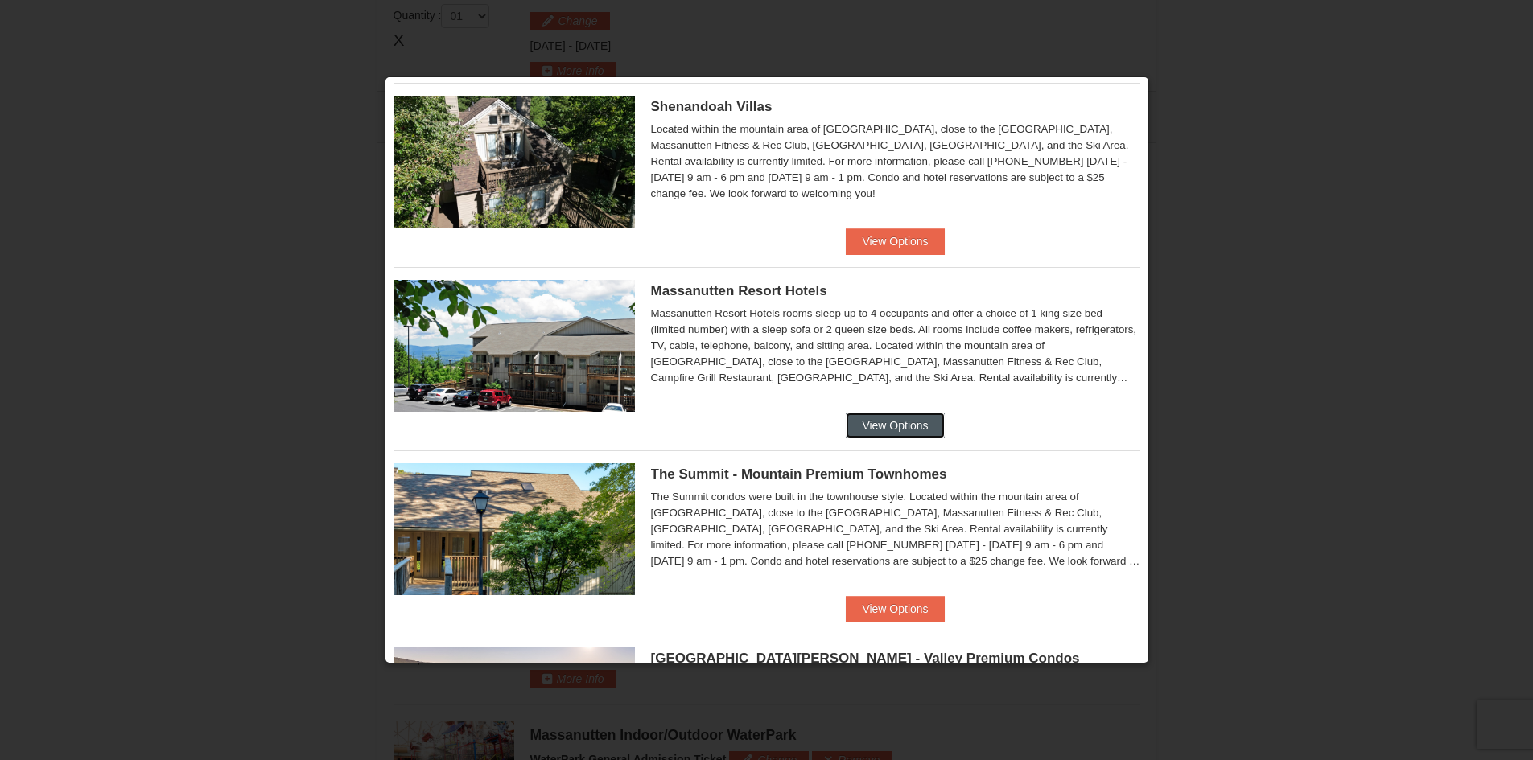
click at [898, 426] on button "View Options" at bounding box center [895, 426] width 98 height 26
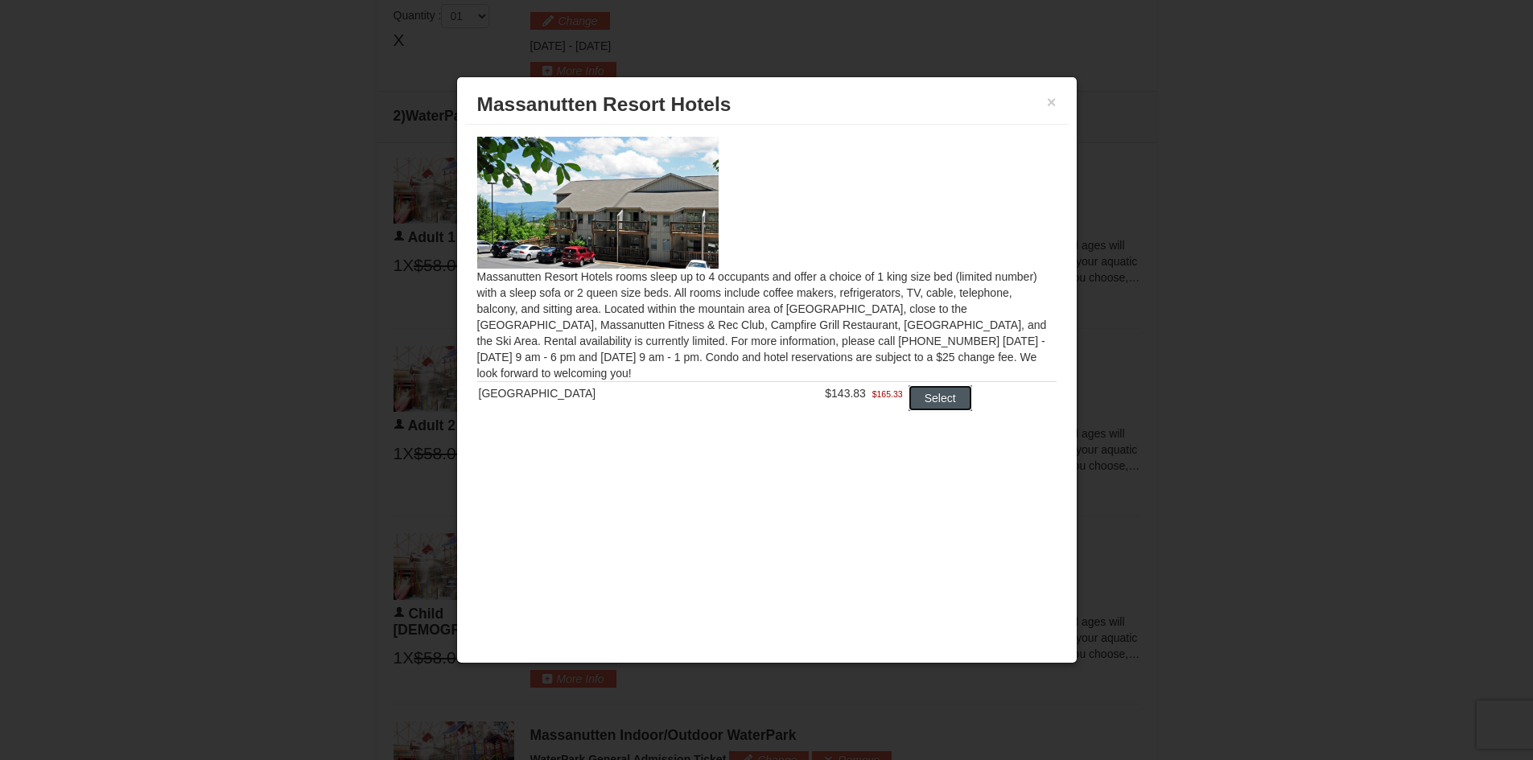
click at [917, 400] on button "Select" at bounding box center [940, 398] width 64 height 26
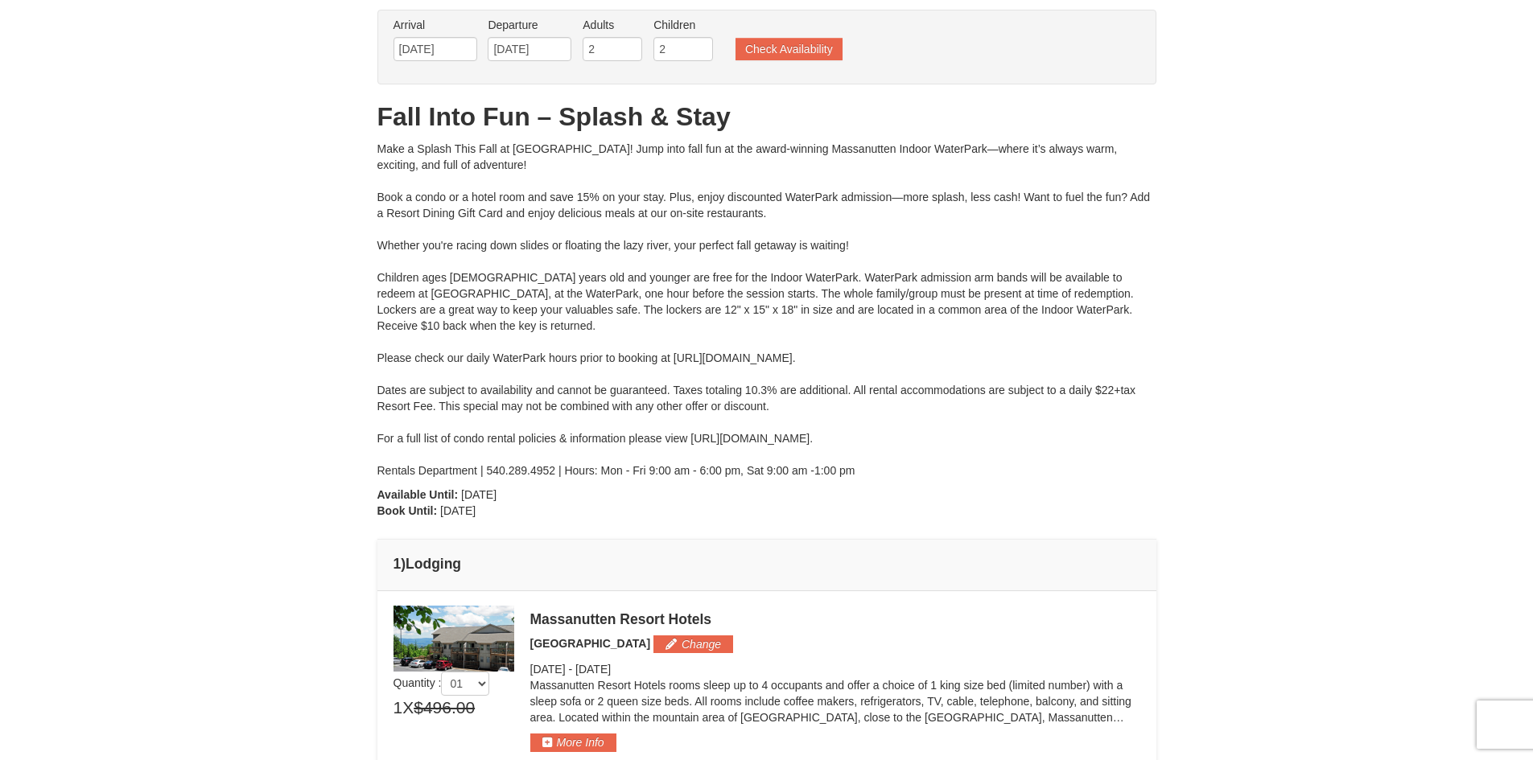
scroll to position [0, 0]
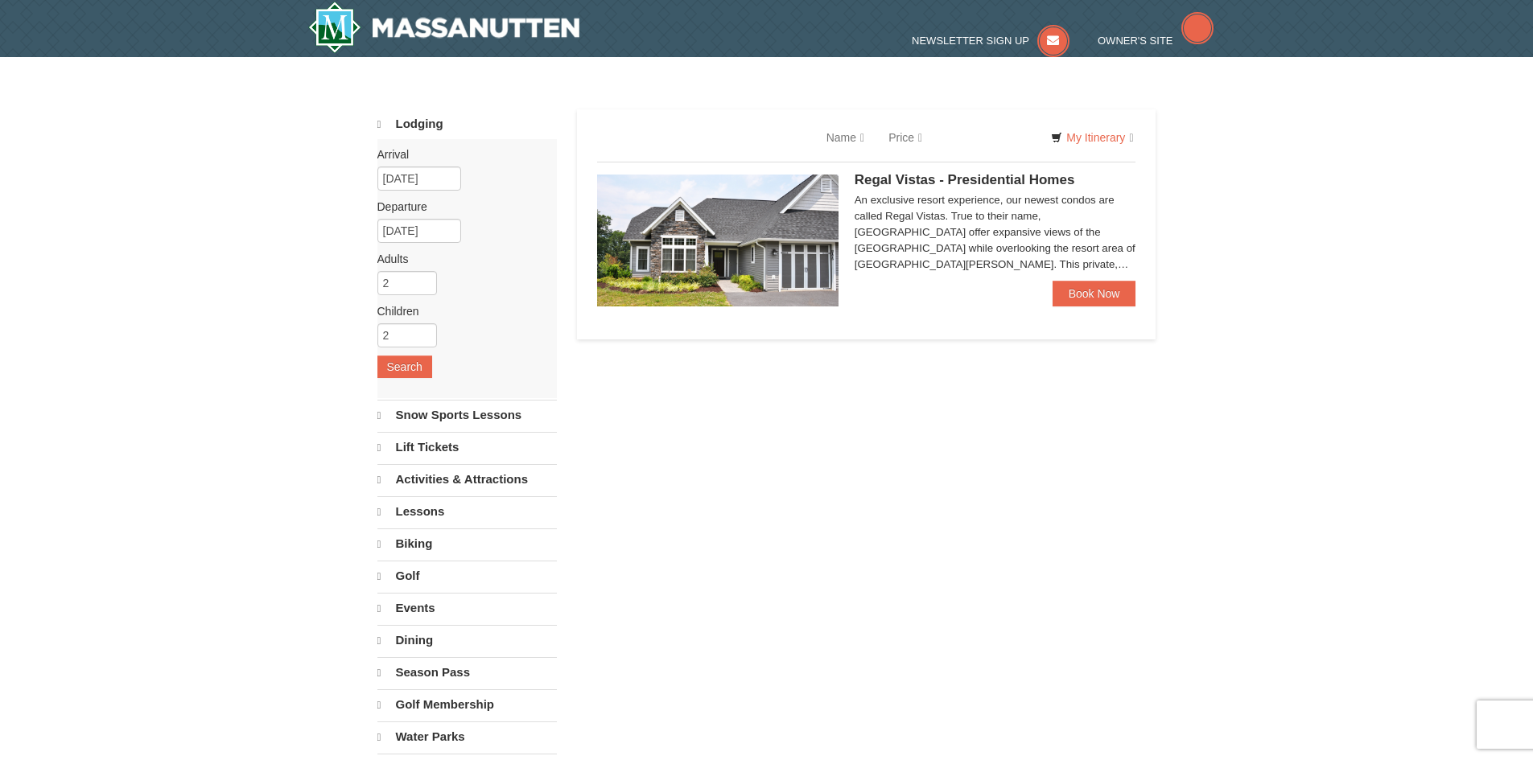
select select "10"
